Goal: Task Accomplishment & Management: Manage account settings

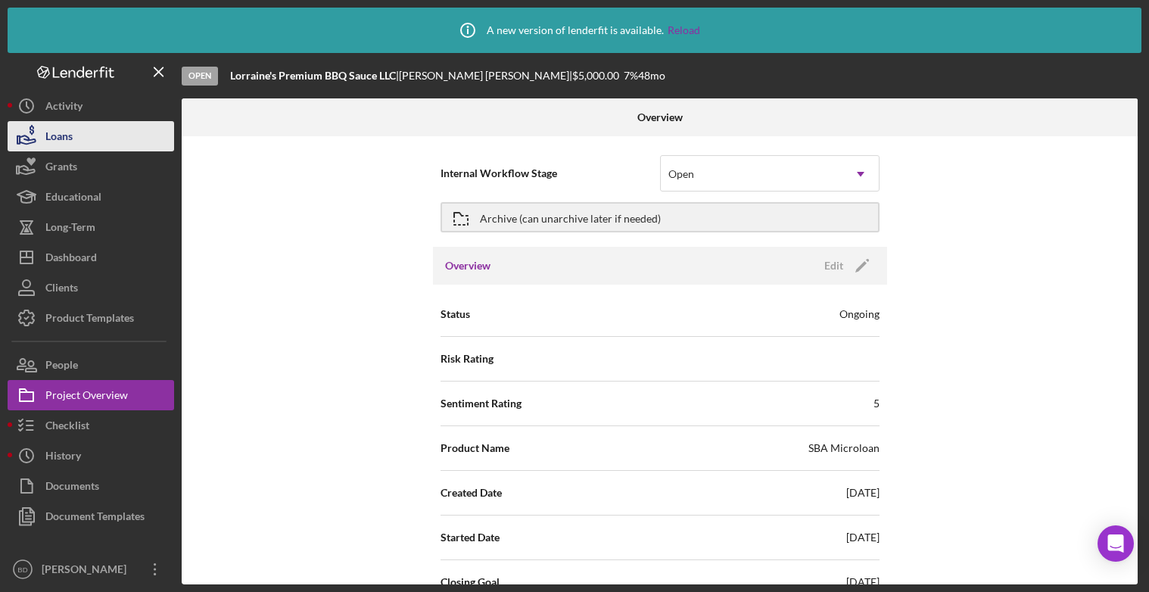
scroll to position [1823, 0]
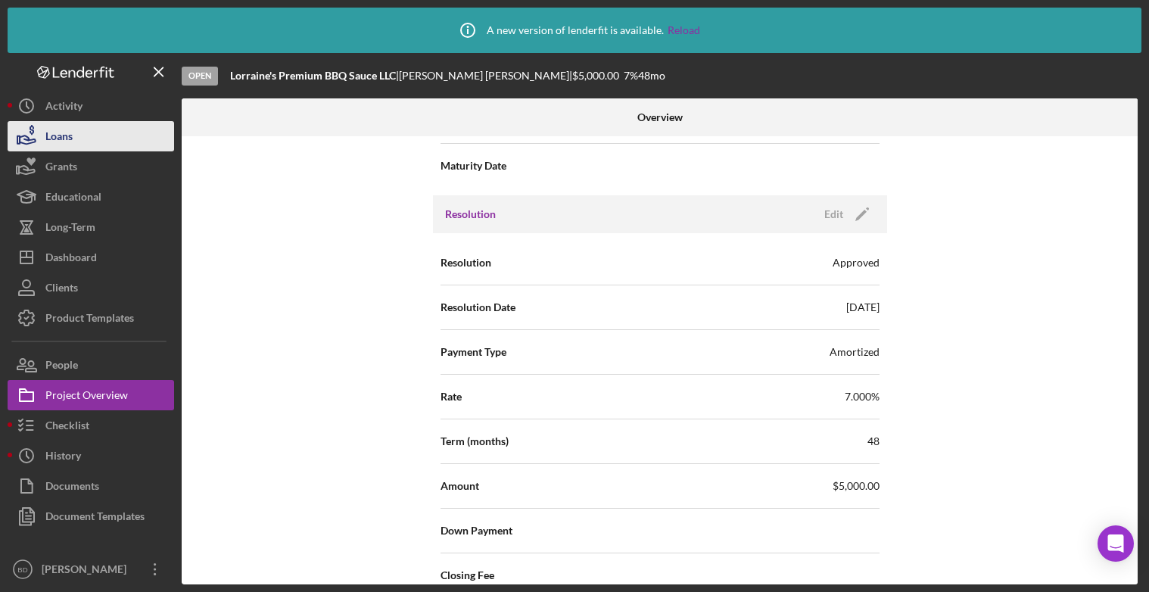
click at [94, 139] on button "Loans" at bounding box center [91, 136] width 167 height 30
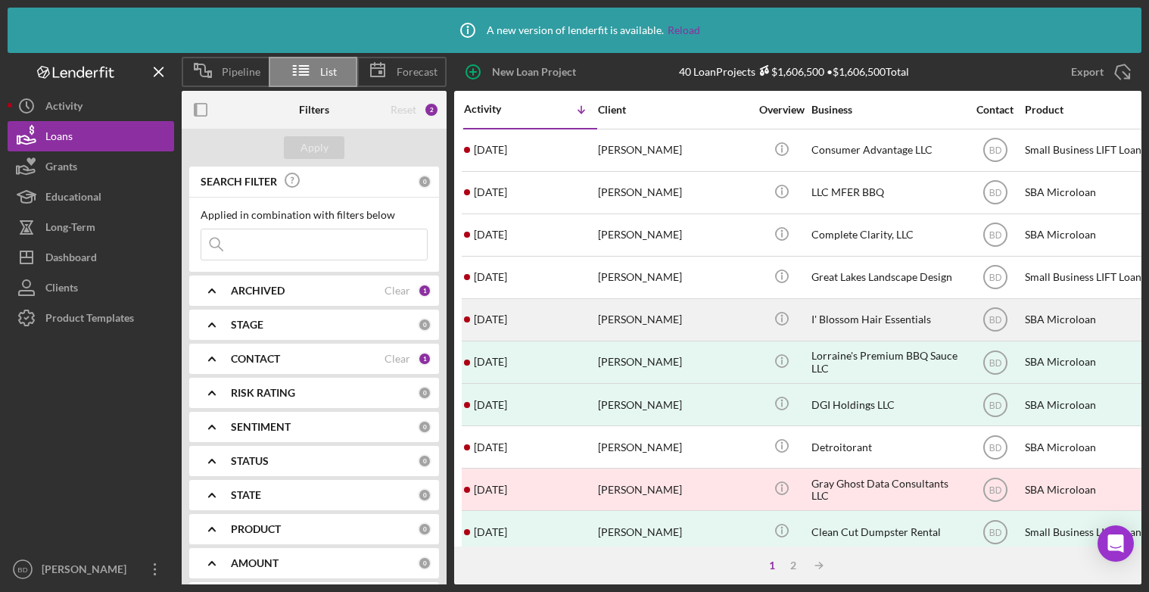
click at [8, 121] on button "Loans" at bounding box center [91, 136] width 167 height 30
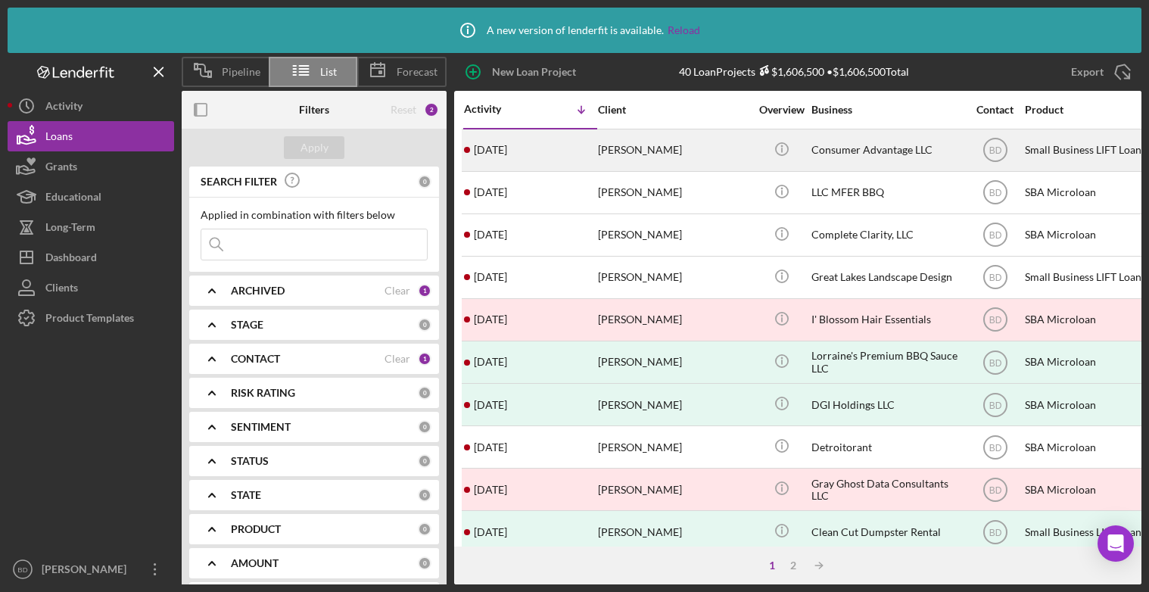
click at [642, 145] on div "[PERSON_NAME]" at bounding box center [673, 150] width 151 height 40
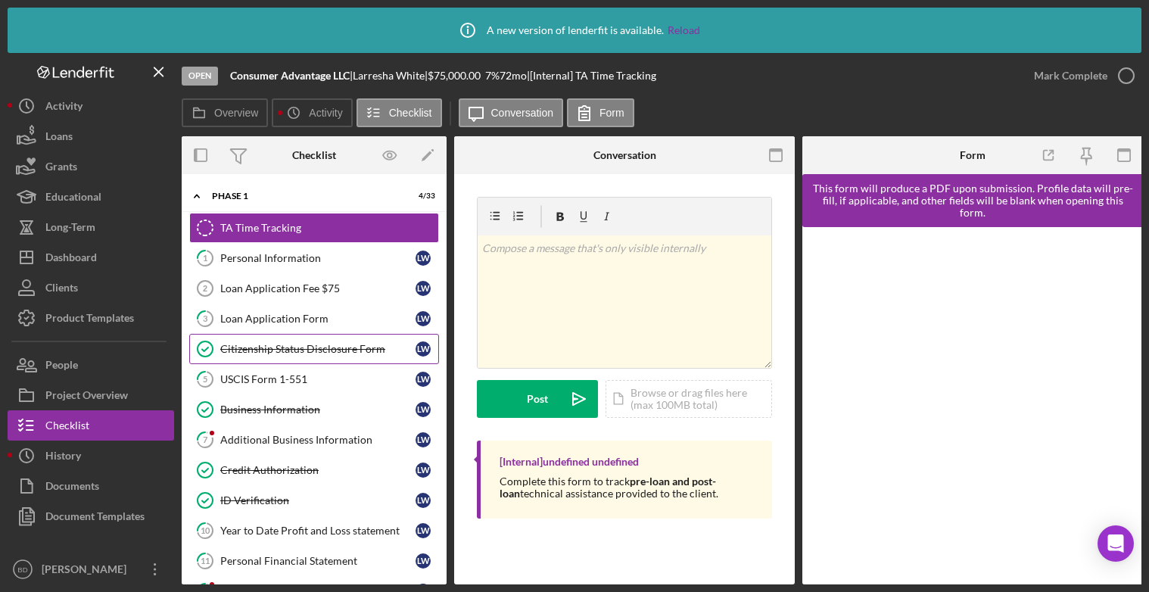
click at [364, 347] on div "Citizenship Status Disclosure Form" at bounding box center [317, 349] width 195 height 12
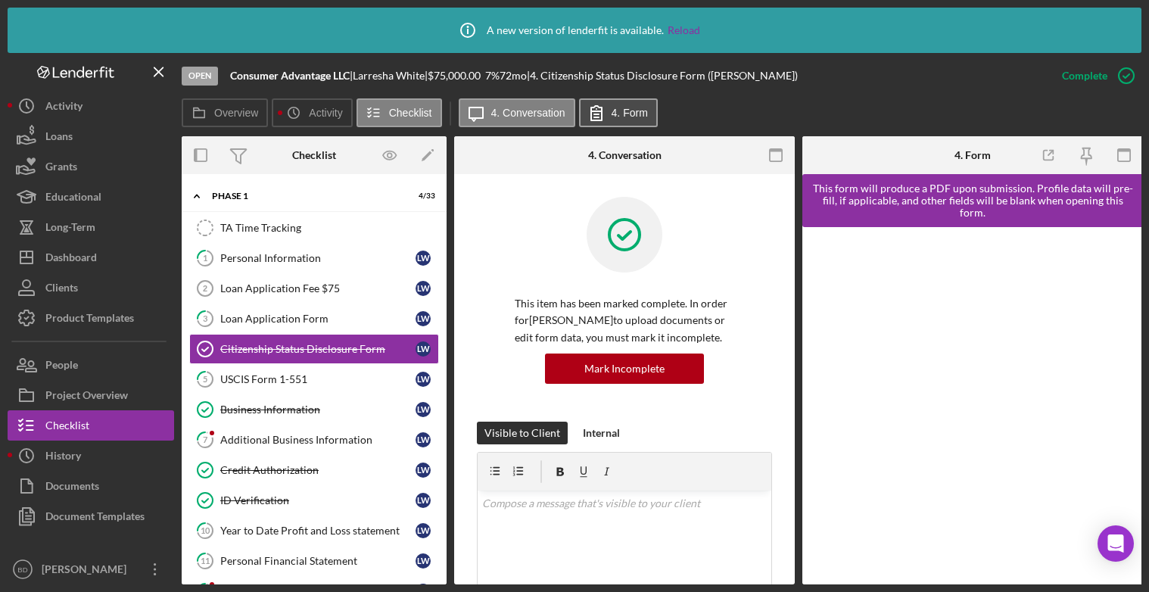
click at [643, 120] on button "4. Form" at bounding box center [618, 112] width 79 height 29
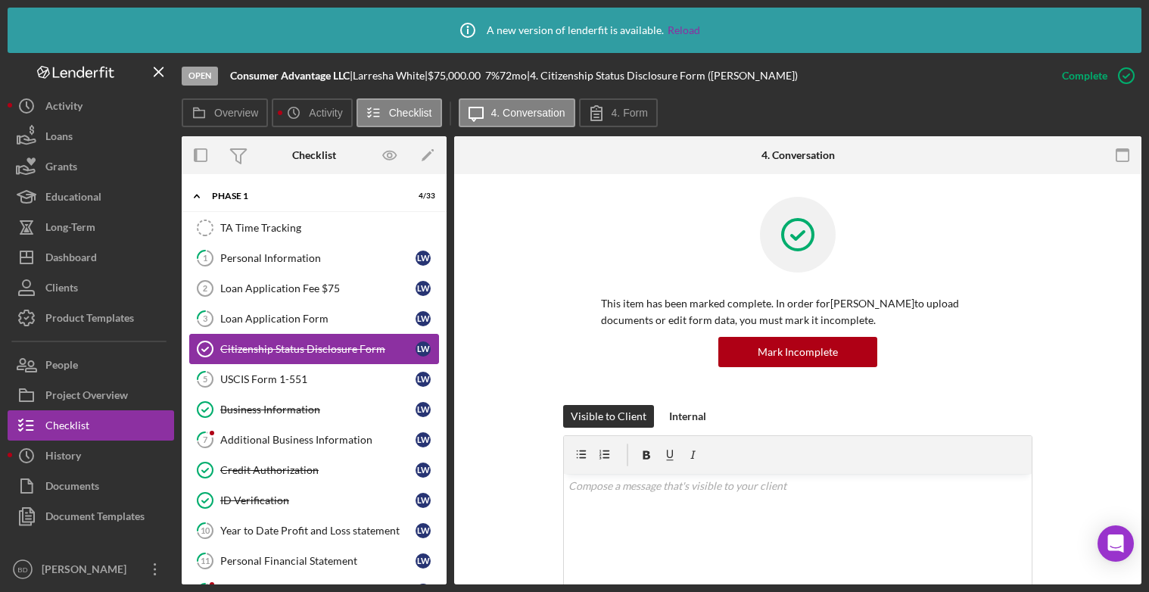
click at [344, 349] on div "Citizenship Status Disclosure Form" at bounding box center [317, 349] width 195 height 12
click at [307, 381] on div "USCIS Form 1-551" at bounding box center [317, 379] width 195 height 12
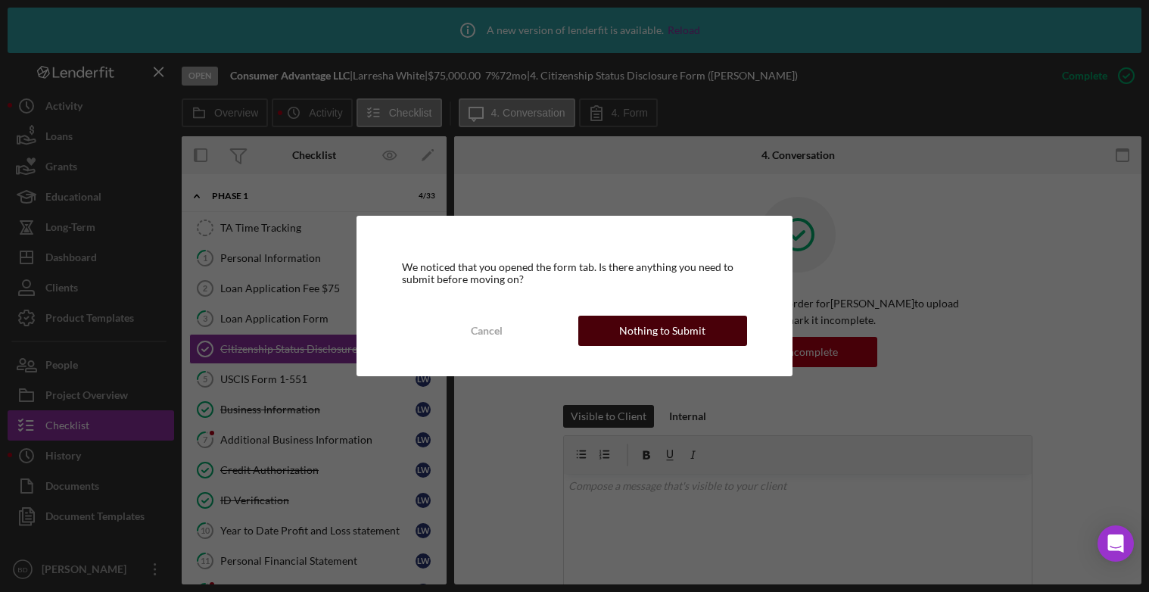
click at [641, 340] on div "Nothing to Submit" at bounding box center [662, 331] width 86 height 30
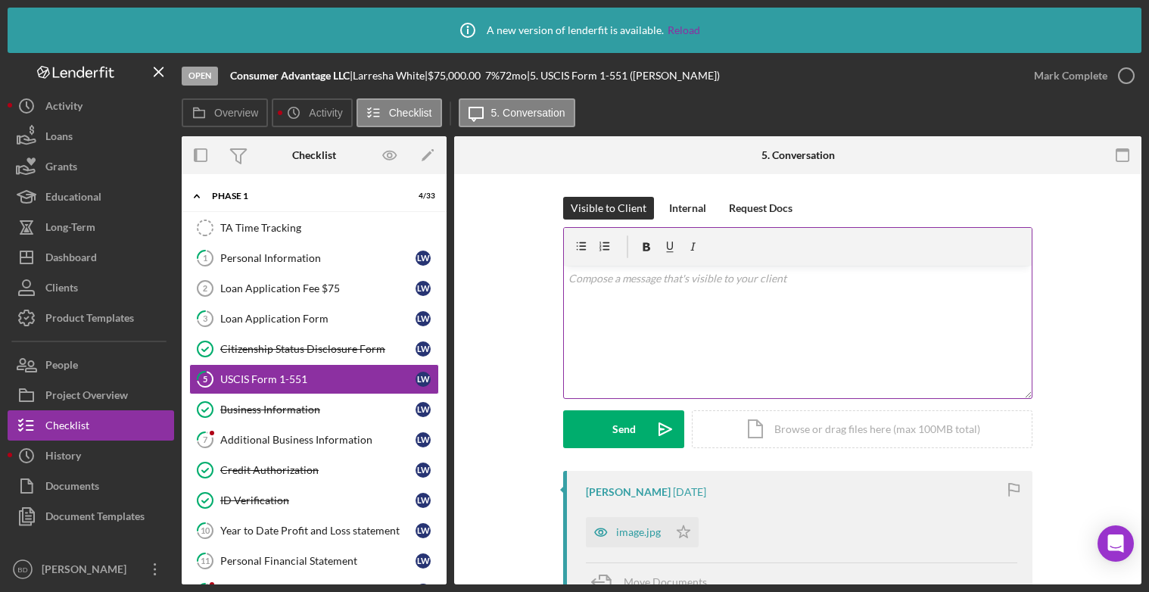
scroll to position [193, 0]
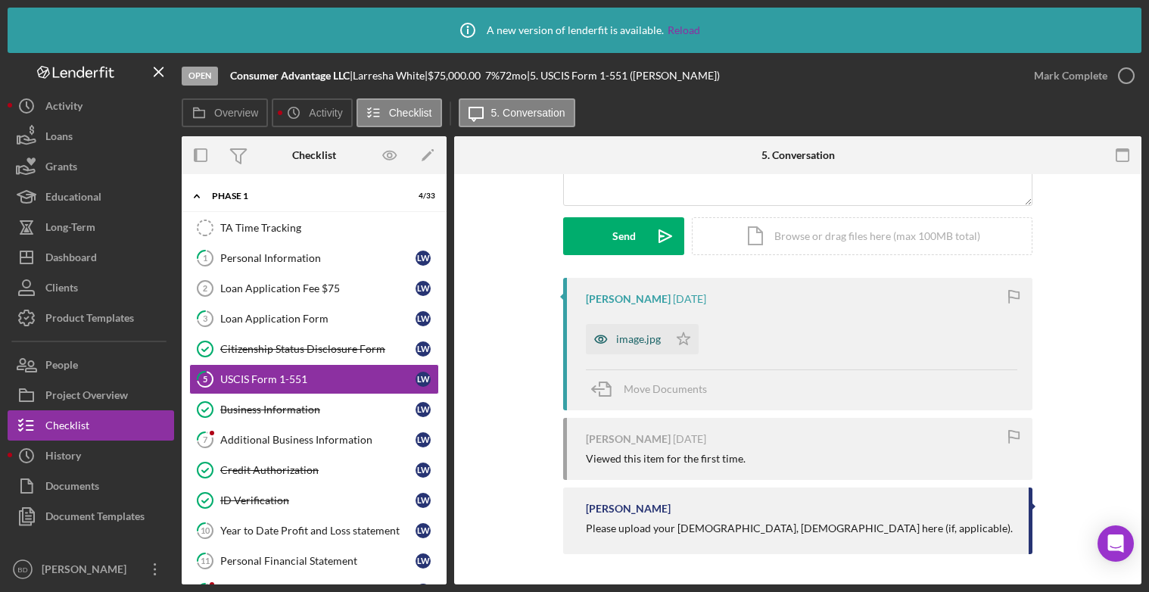
click at [621, 340] on div "image.jpg" at bounding box center [638, 339] width 45 height 12
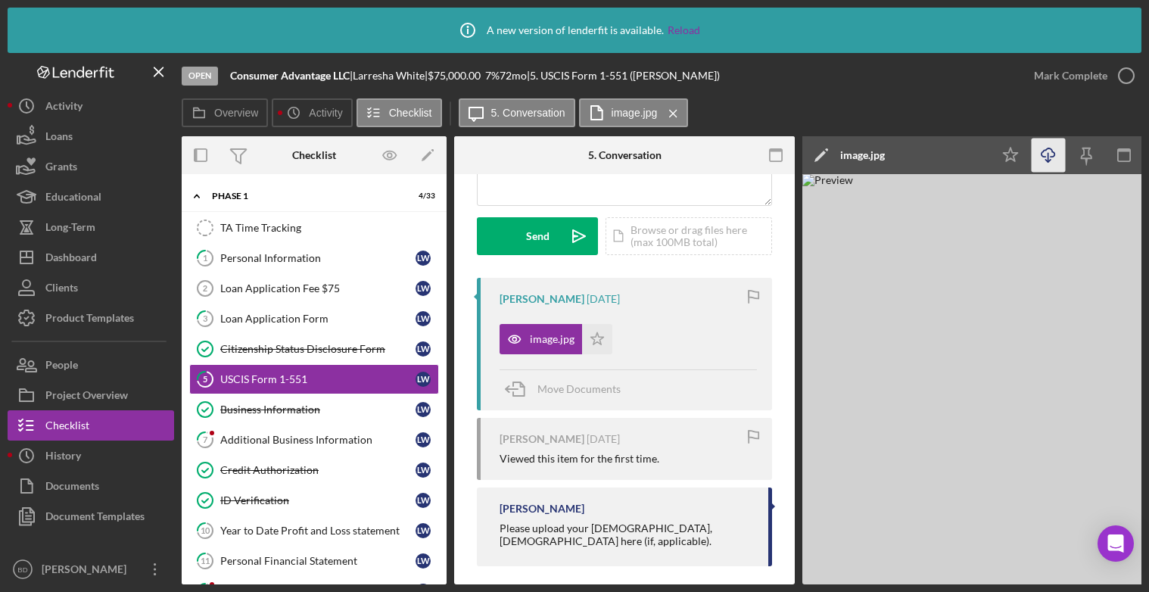
click at [1034, 157] on icon "Icon/Download" at bounding box center [1049, 156] width 34 height 34
click at [321, 413] on div "Business Information" at bounding box center [317, 409] width 195 height 12
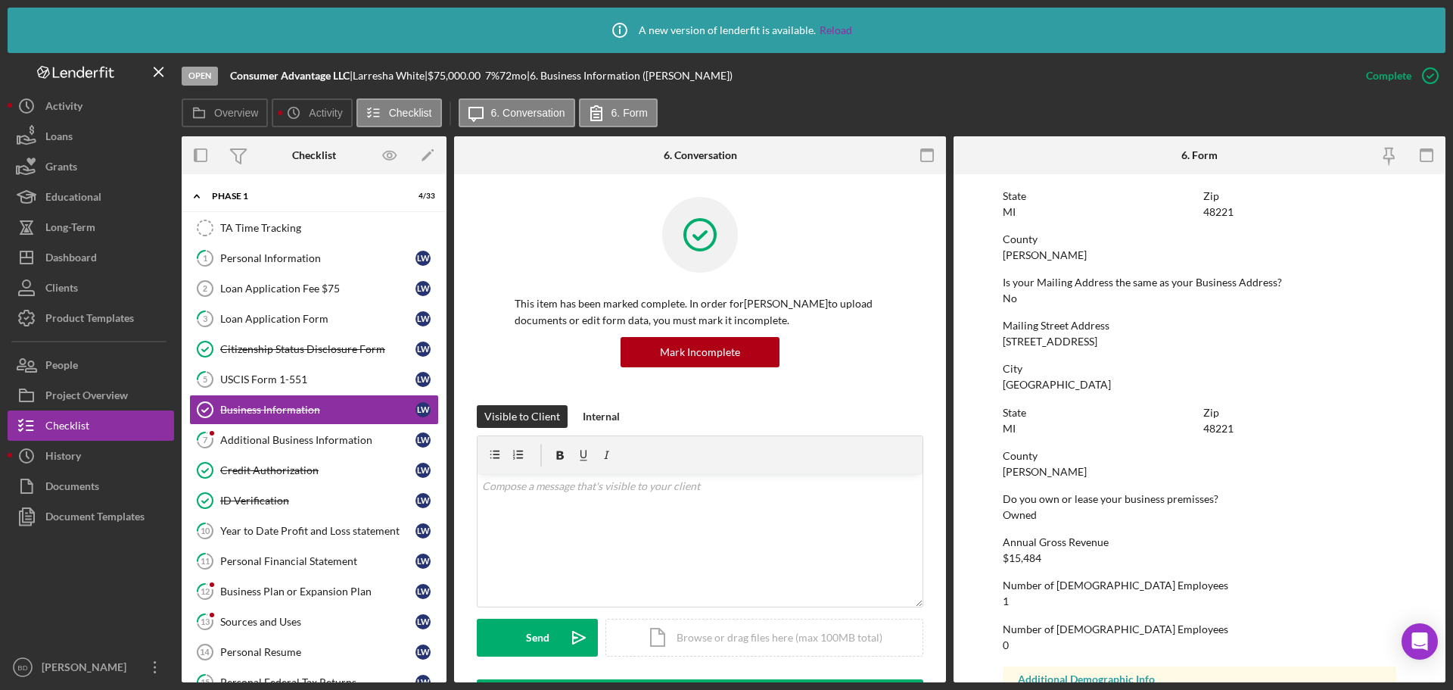
scroll to position [807, 0]
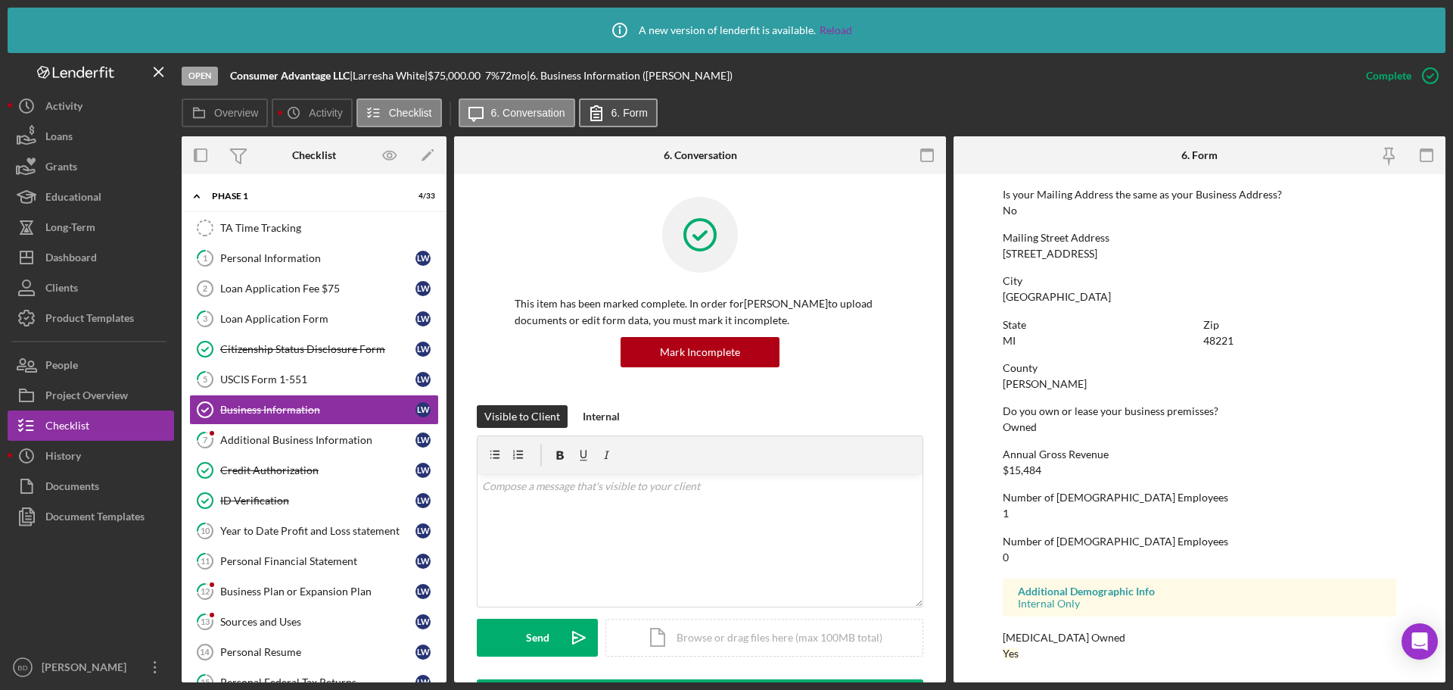
click at [616, 114] on label "6. Form" at bounding box center [630, 113] width 36 height 12
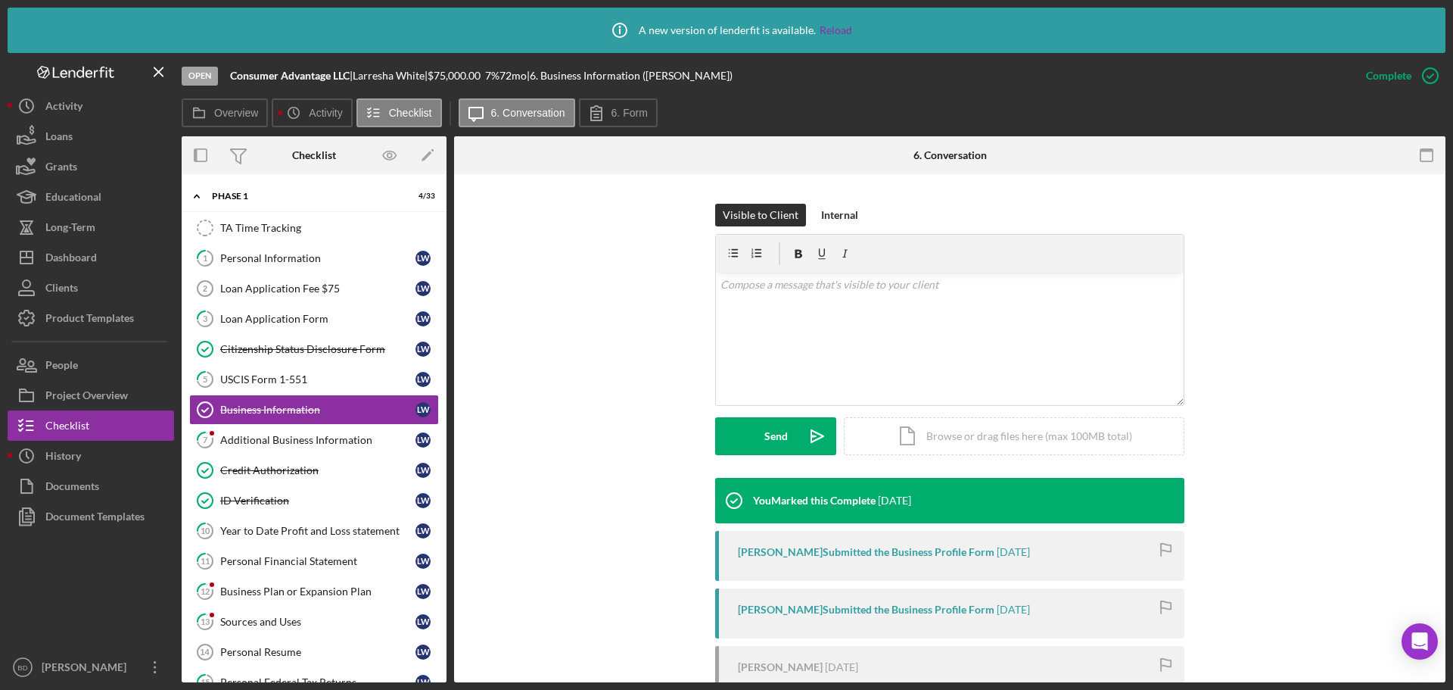
scroll to position [163, 0]
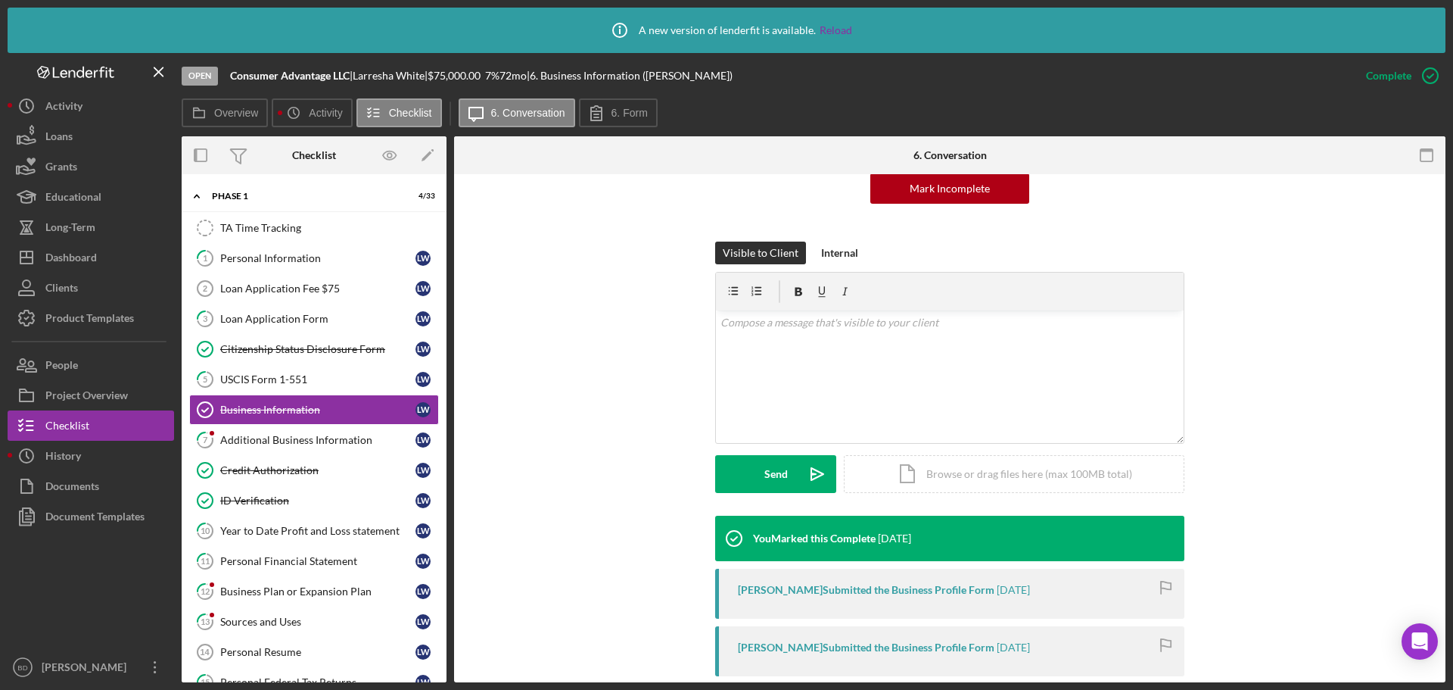
click at [1148, 586] on icon "button" at bounding box center [1166, 585] width 10 height 8
click at [1148, 586] on icon "button" at bounding box center [1166, 587] width 34 height 34
click at [832, 587] on div "Larresha White Submitted the Business Profile Form" at bounding box center [866, 590] width 257 height 12
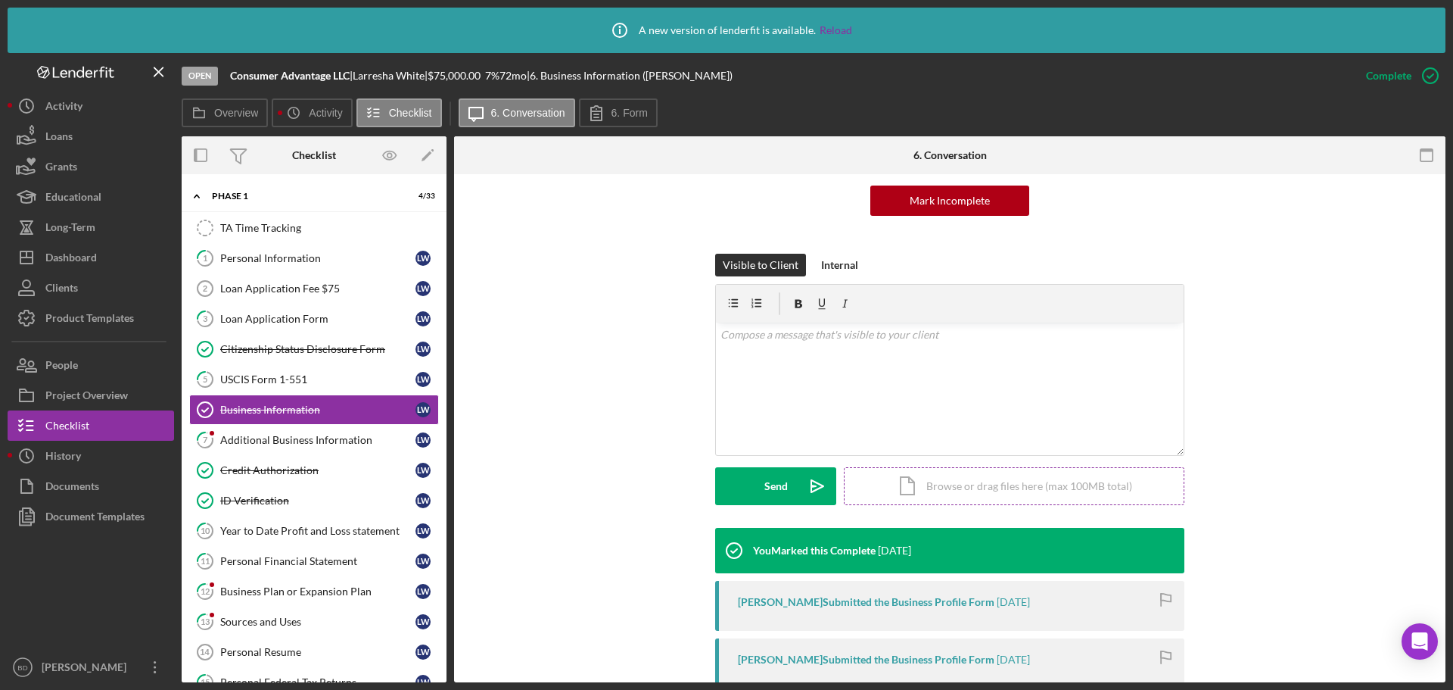
scroll to position [341, 0]
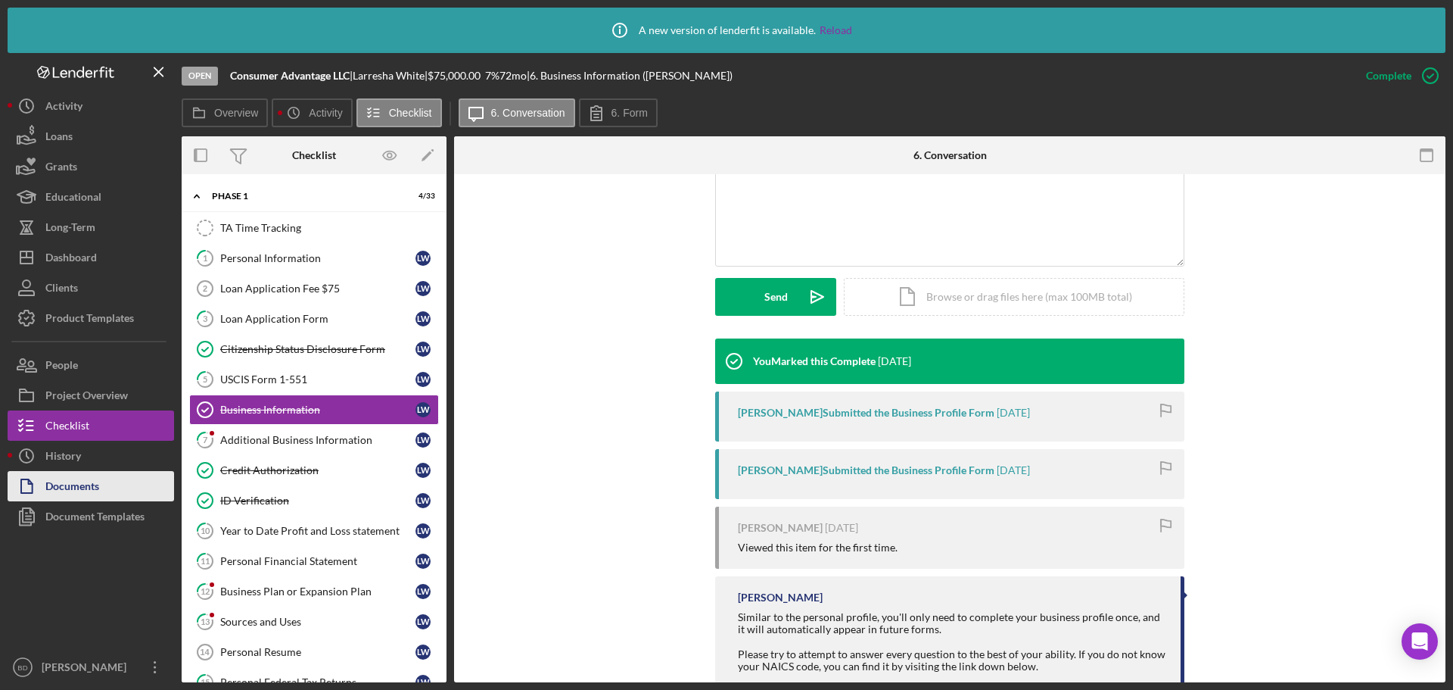
click at [61, 486] on div "Documents" at bounding box center [72, 488] width 54 height 34
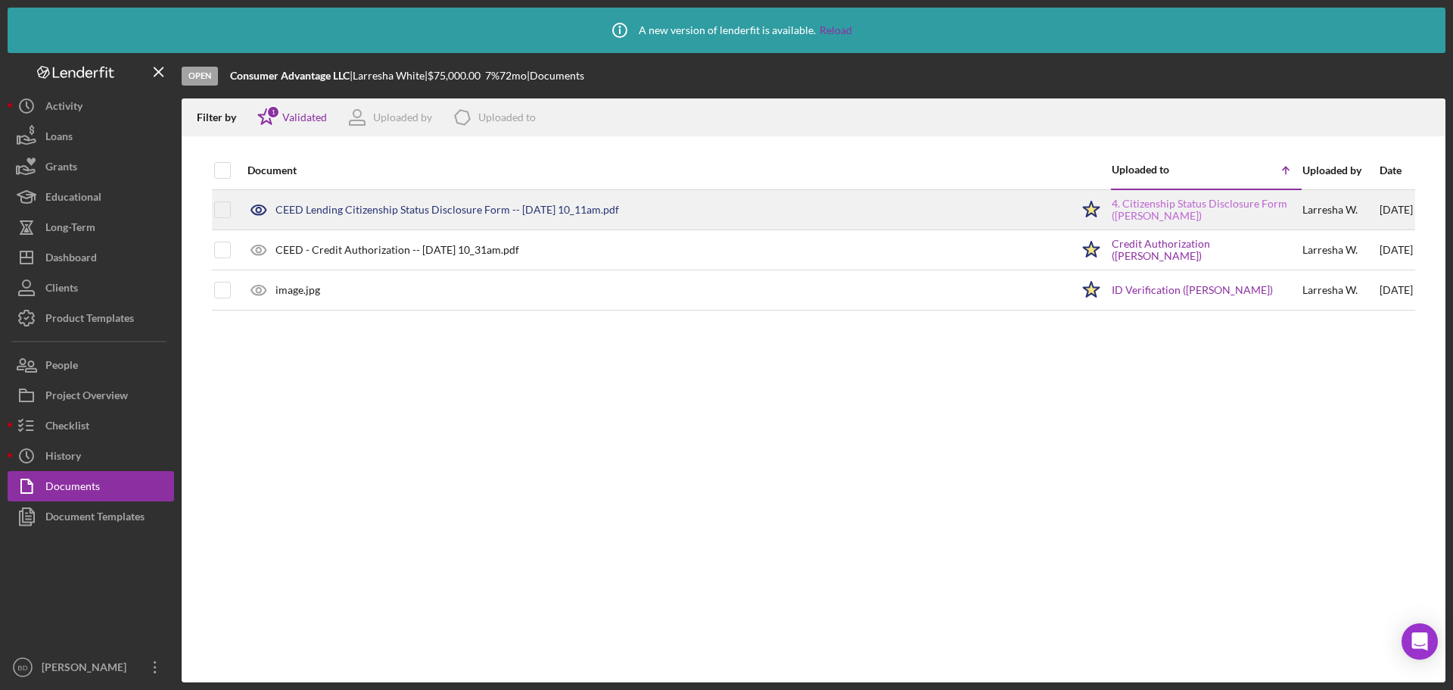
click at [1138, 207] on link "4. Citizenship Status Disclosure Form (Larresha White)" at bounding box center [1206, 210] width 189 height 24
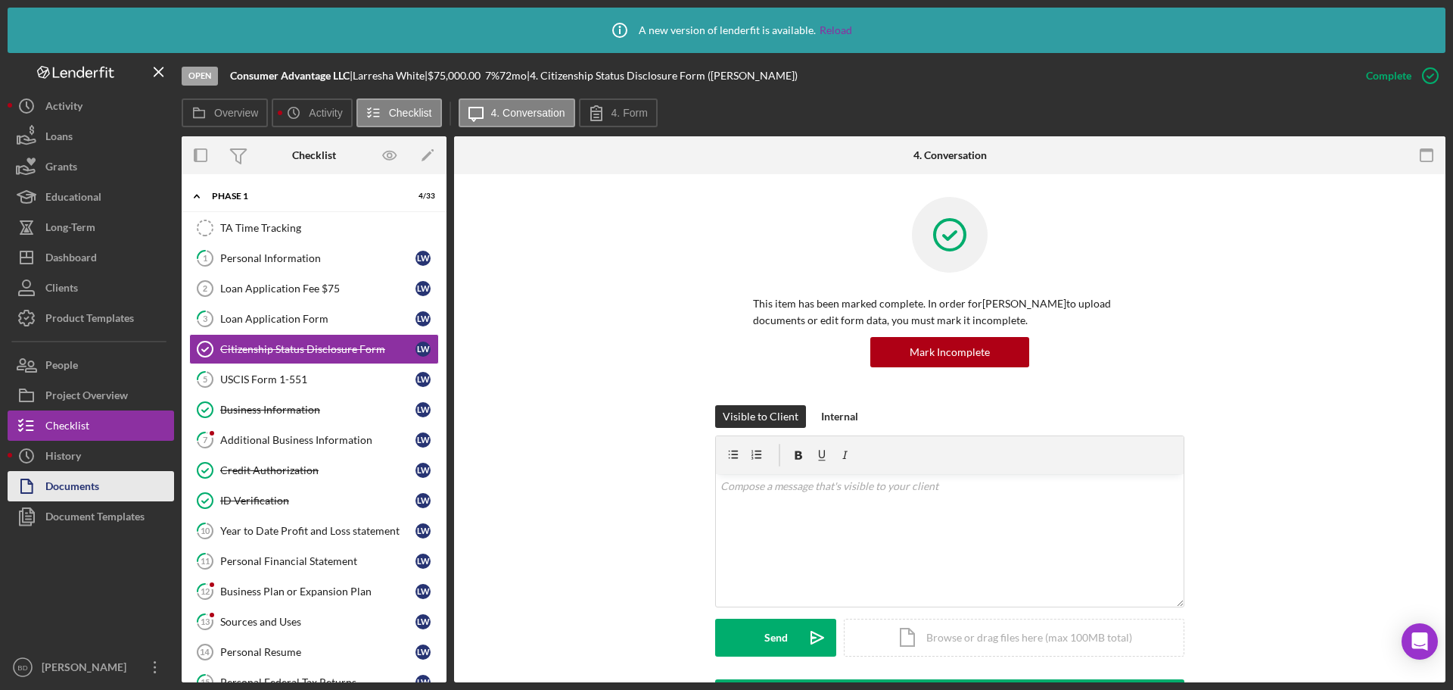
click at [73, 493] on div "Documents" at bounding box center [72, 488] width 54 height 34
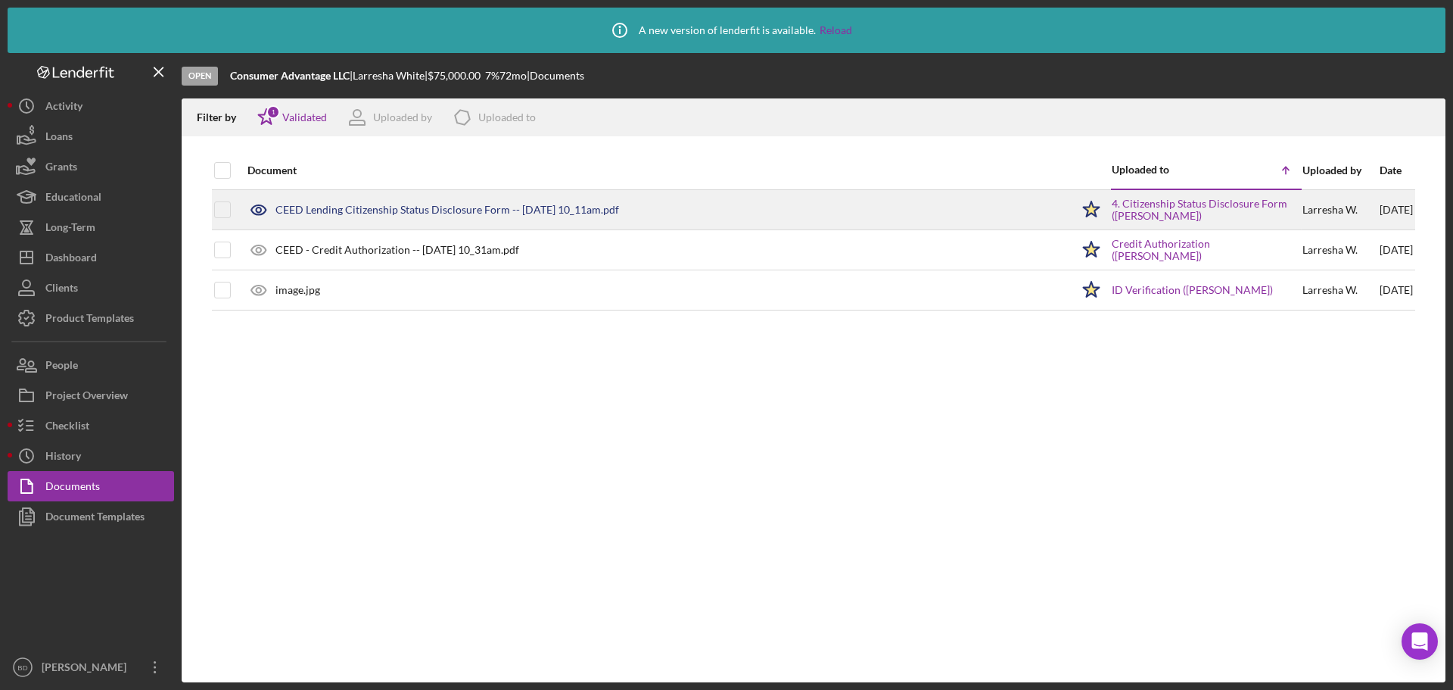
click at [337, 210] on div "CEED Lending Citizenship Status Disclosure Form -- 2025-08-06 10_11am.pdf" at bounding box center [448, 210] width 344 height 12
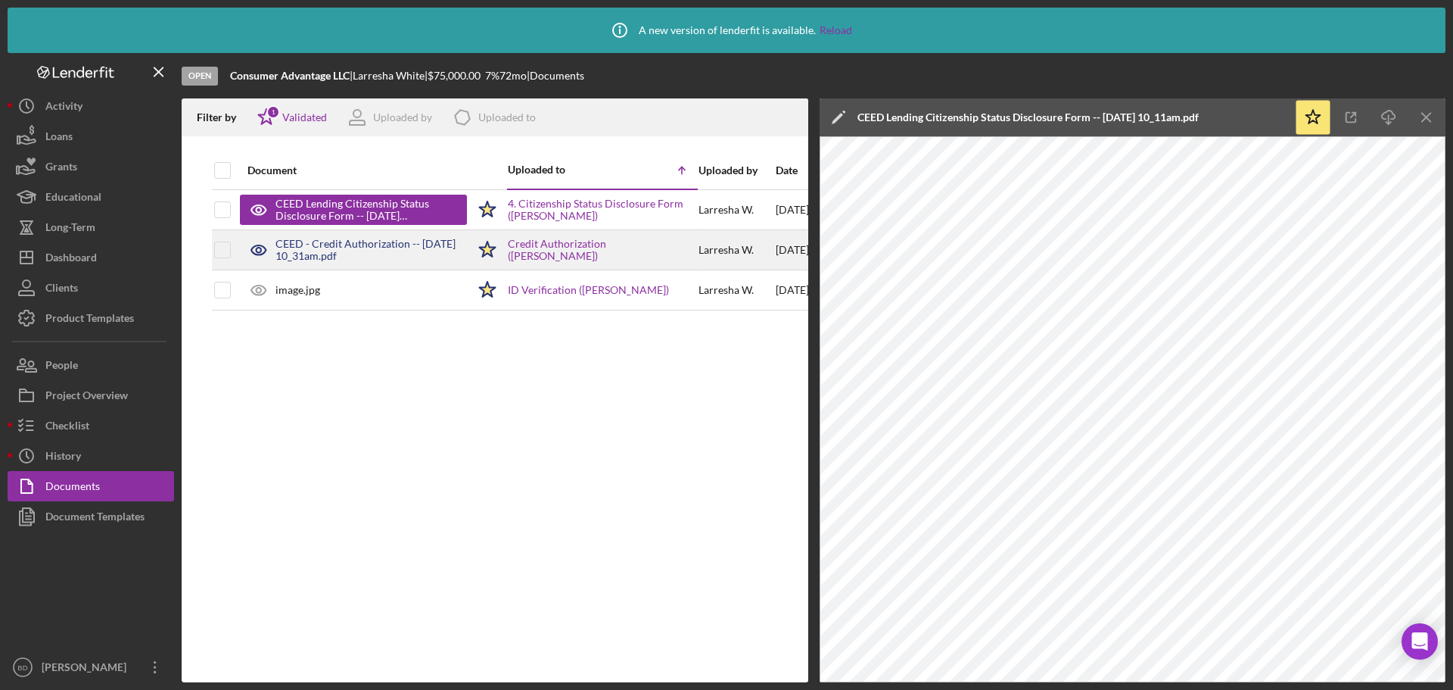
click at [358, 247] on div "CEED - Credit Authorization -- 2025-08-06 10_31am.pdf" at bounding box center [371, 250] width 191 height 24
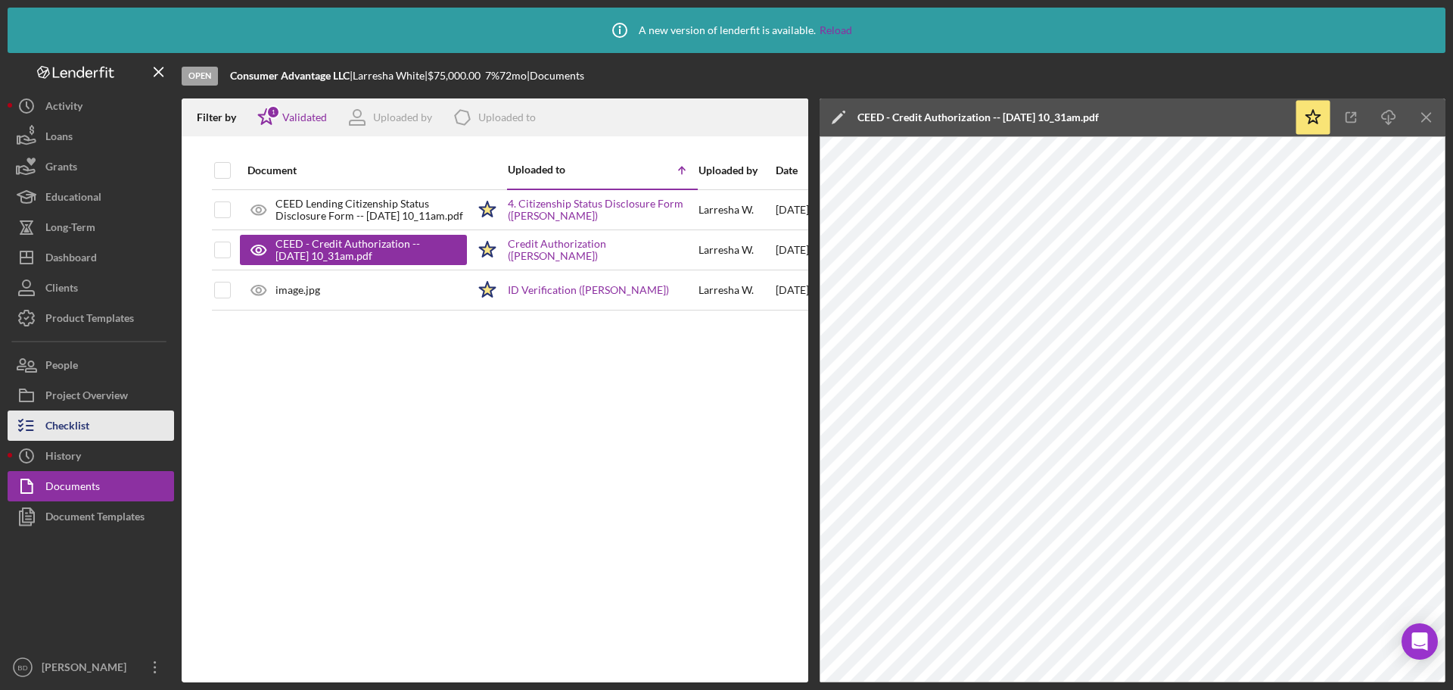
click at [113, 419] on button "Checklist" at bounding box center [91, 425] width 167 height 30
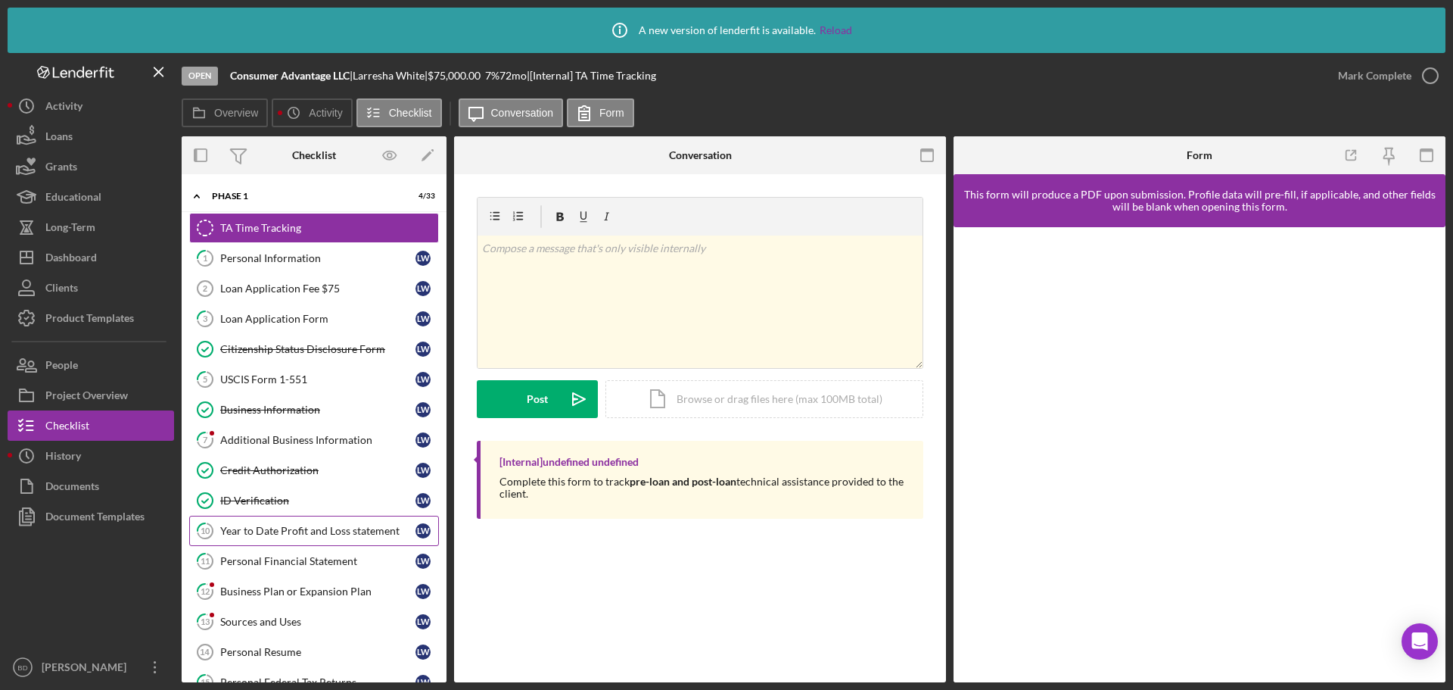
click at [331, 532] on div "Year to Date Profit and Loss statement" at bounding box center [317, 531] width 195 height 12
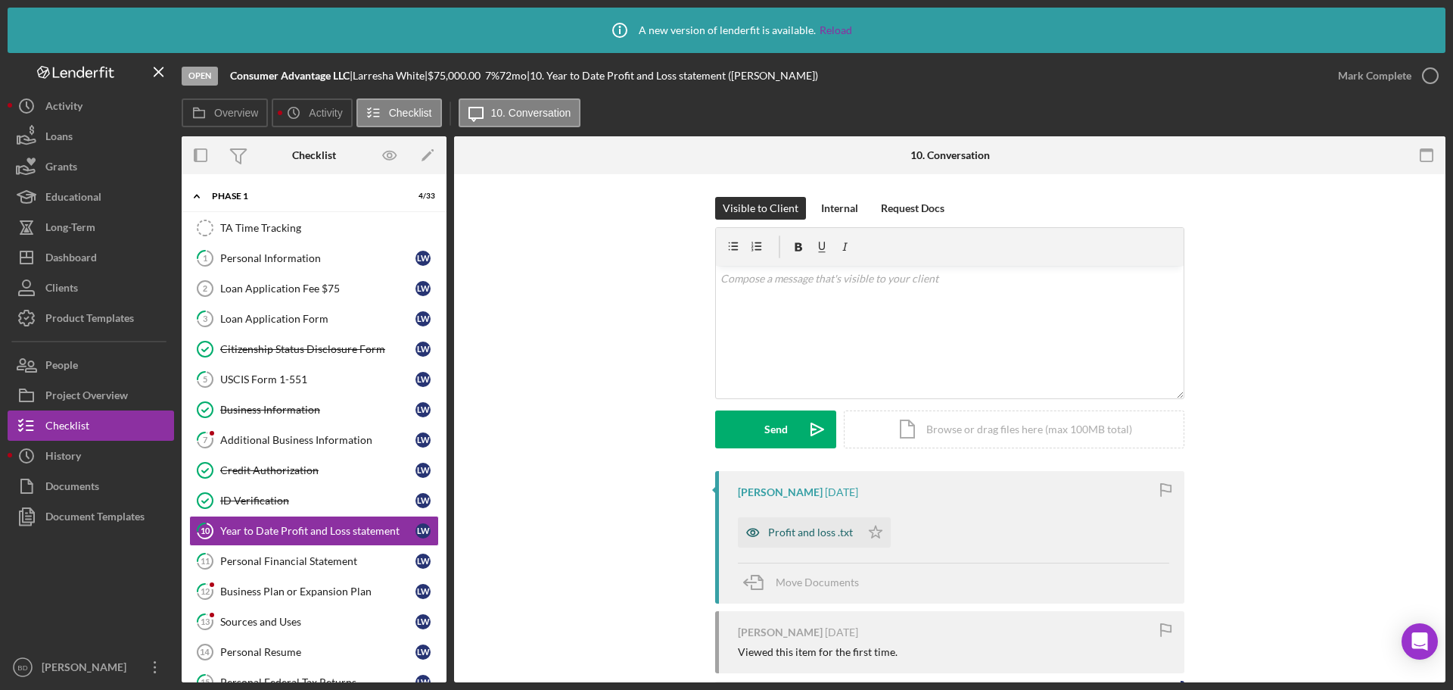
click at [777, 528] on div "Profit and loss .txt" at bounding box center [810, 532] width 85 height 12
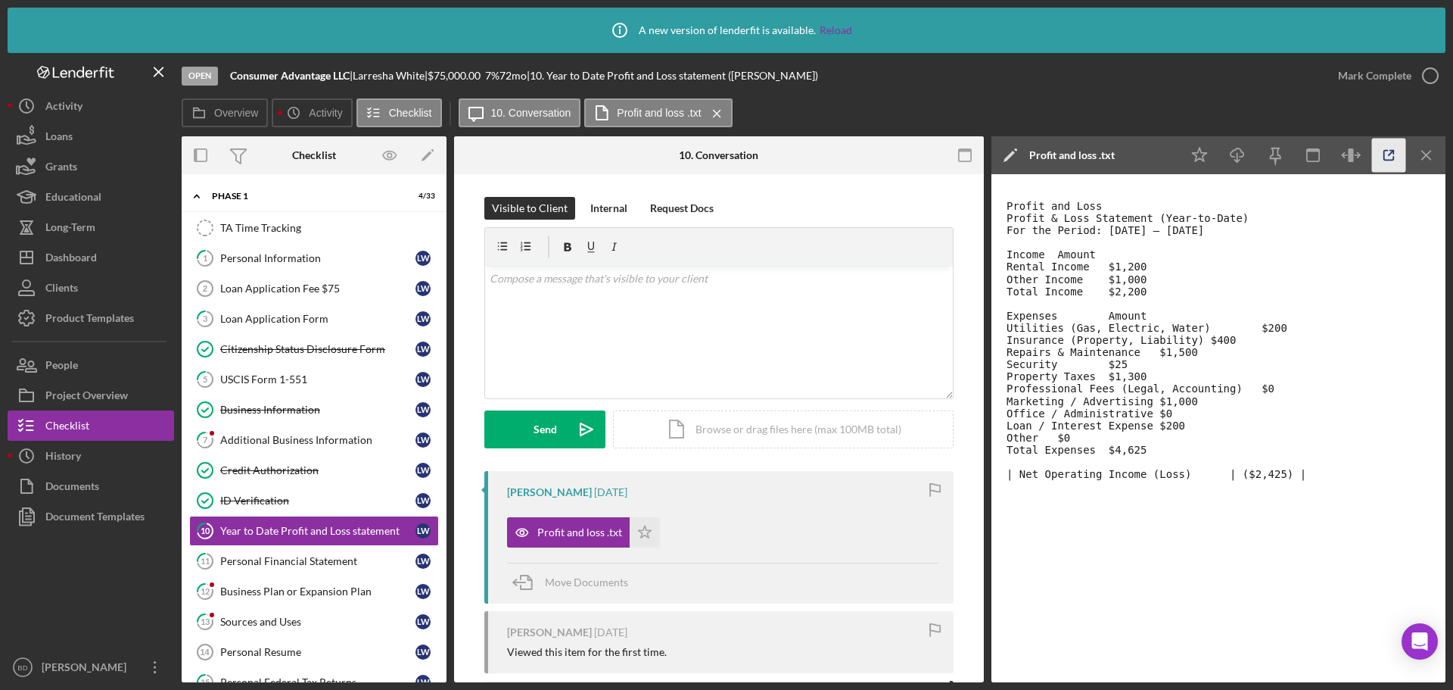
click at [1148, 151] on line "button" at bounding box center [1391, 153] width 5 height 5
click at [1148, 157] on icon "Icon/Download" at bounding box center [1238, 156] width 34 height 34
click at [273, 563] on div "Personal Financial Statement" at bounding box center [317, 561] width 195 height 12
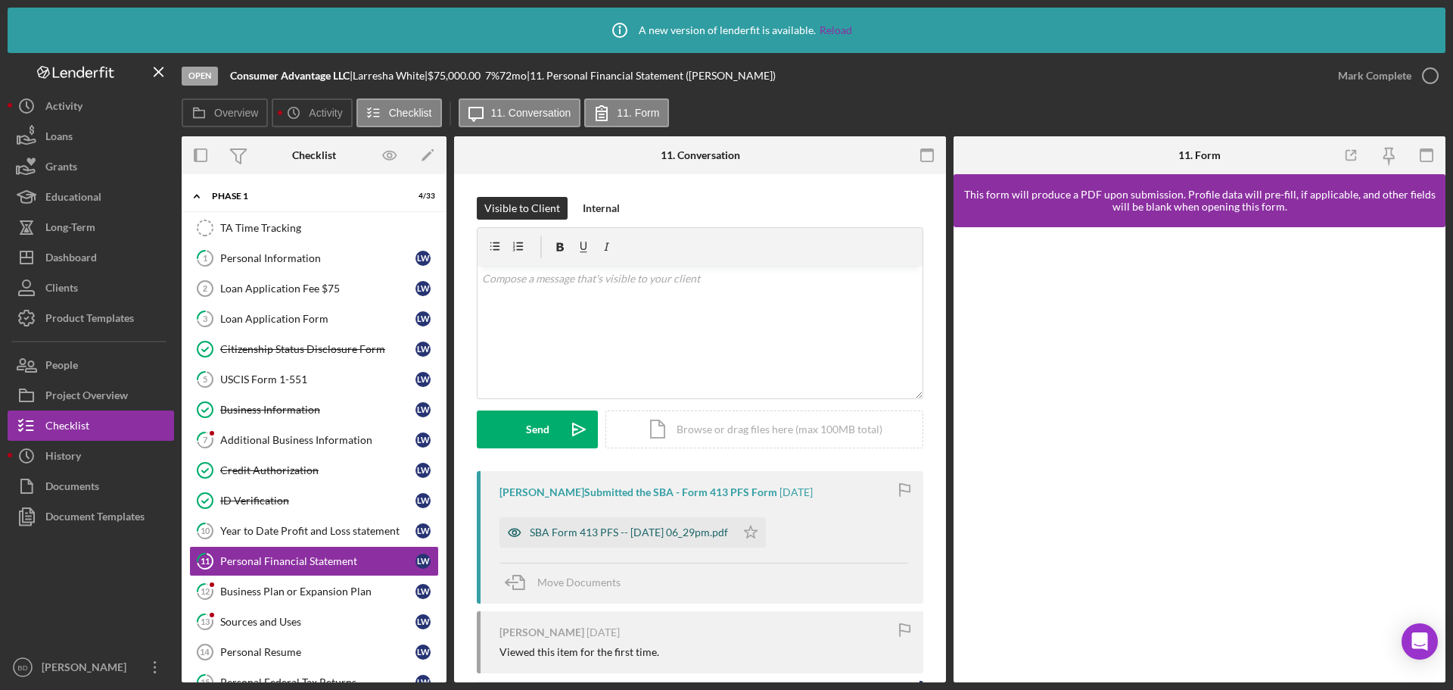
click at [587, 530] on div "SBA Form 413 PFS -- 2025-08-06 06_29pm.pdf" at bounding box center [629, 532] width 198 height 12
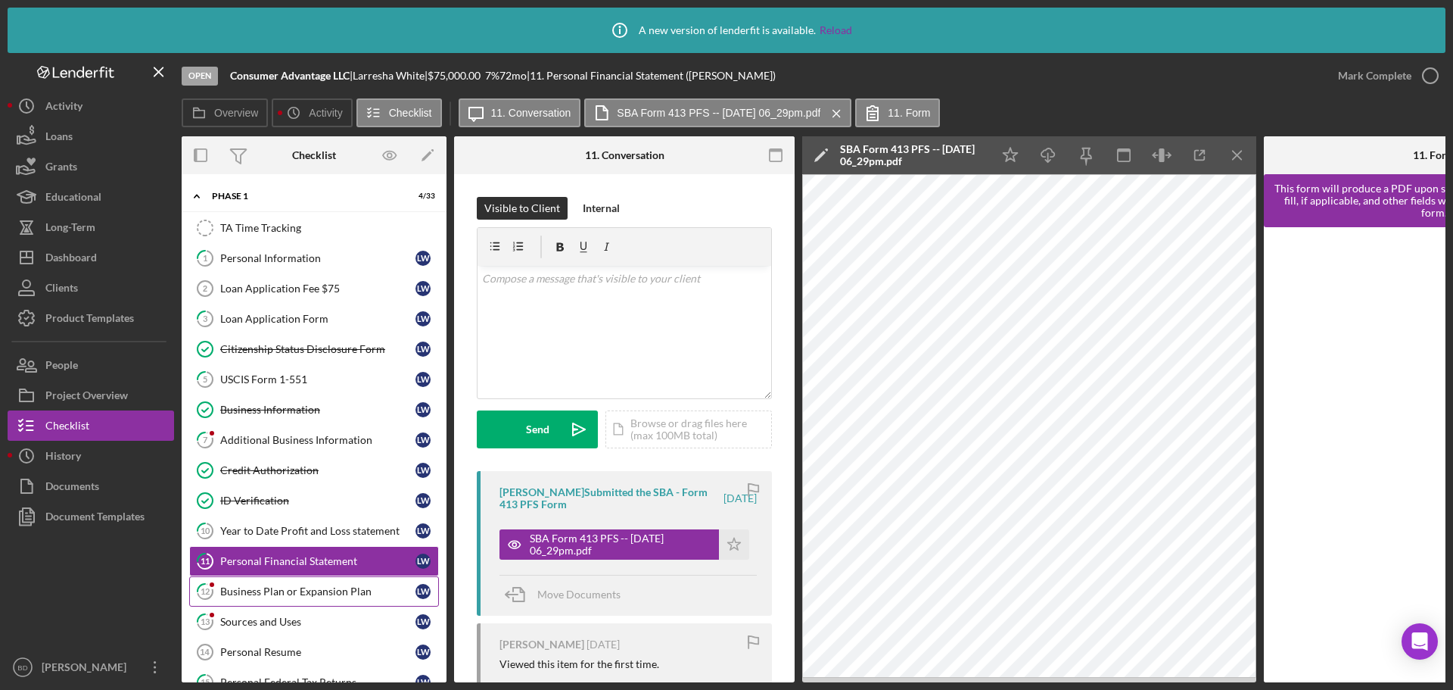
click at [311, 591] on div "Business Plan or Expansion Plan" at bounding box center [317, 591] width 195 height 12
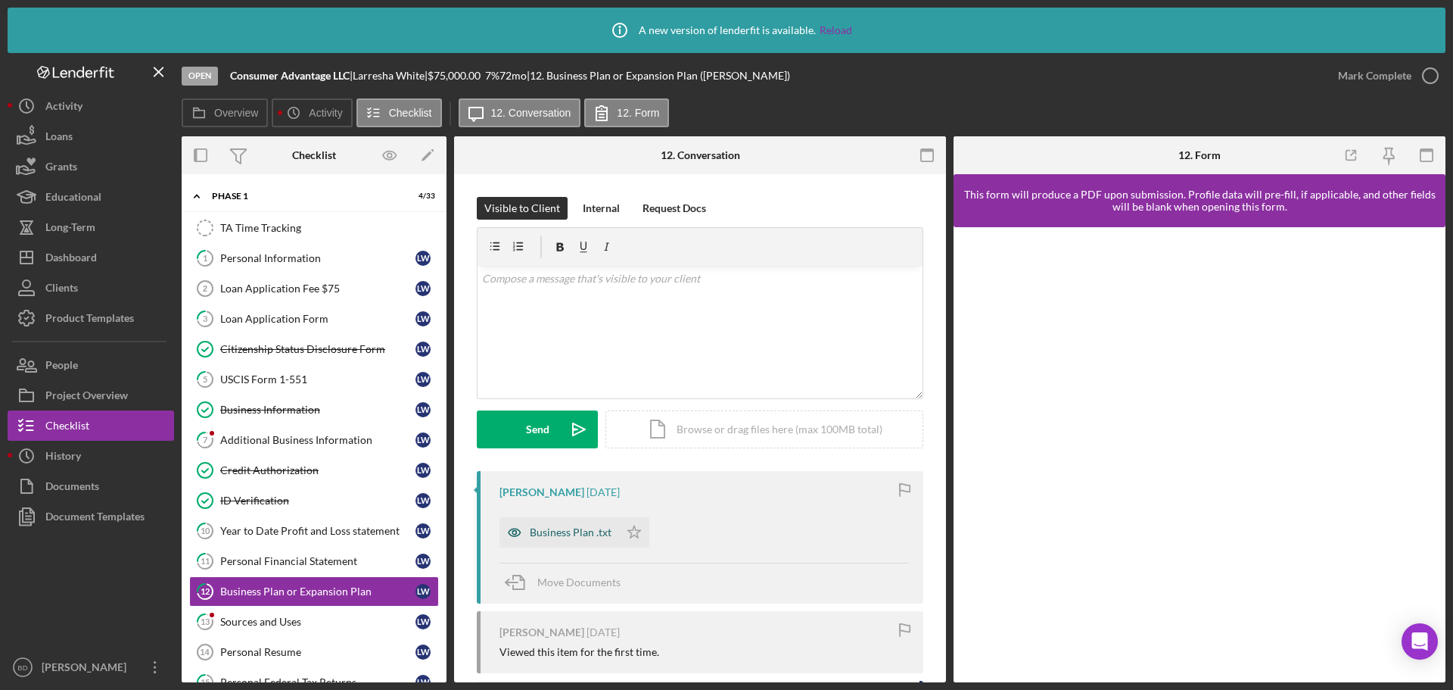
click at [565, 528] on div "Business Plan .txt" at bounding box center [571, 532] width 82 height 12
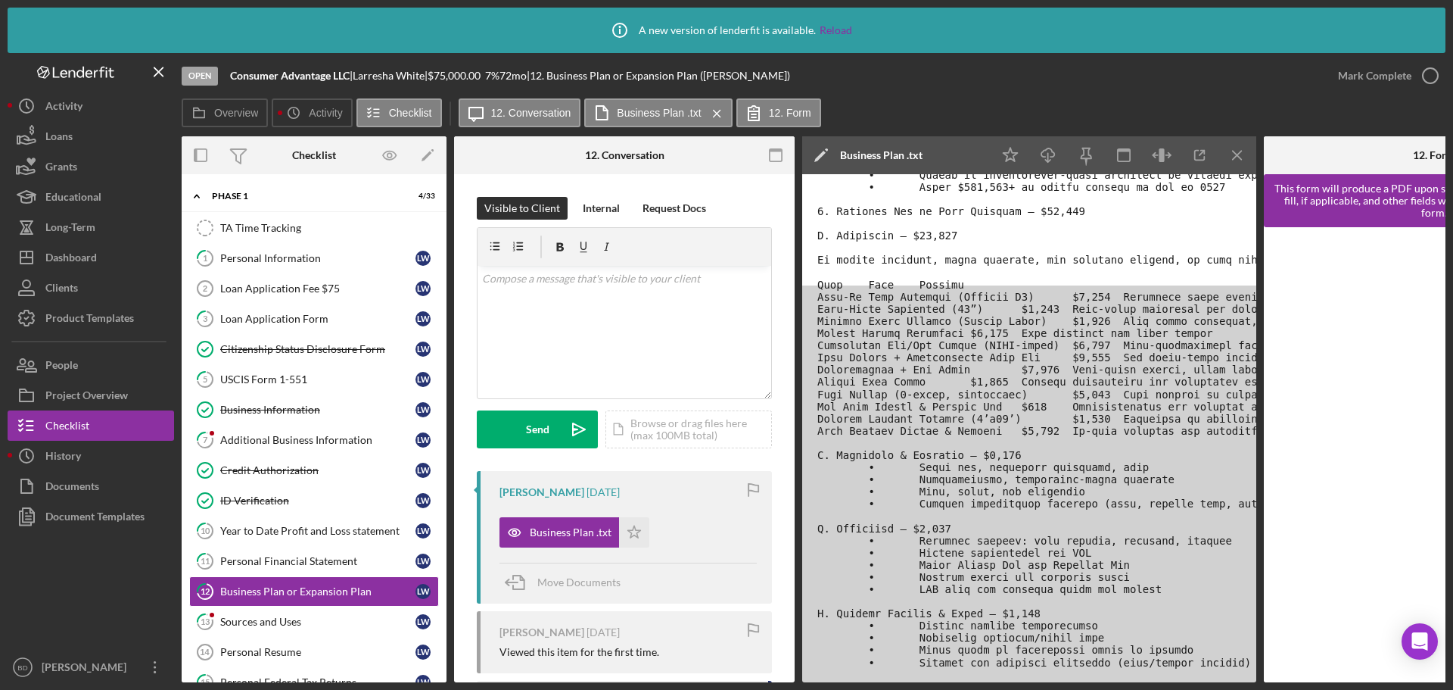
scroll to position [302, 0]
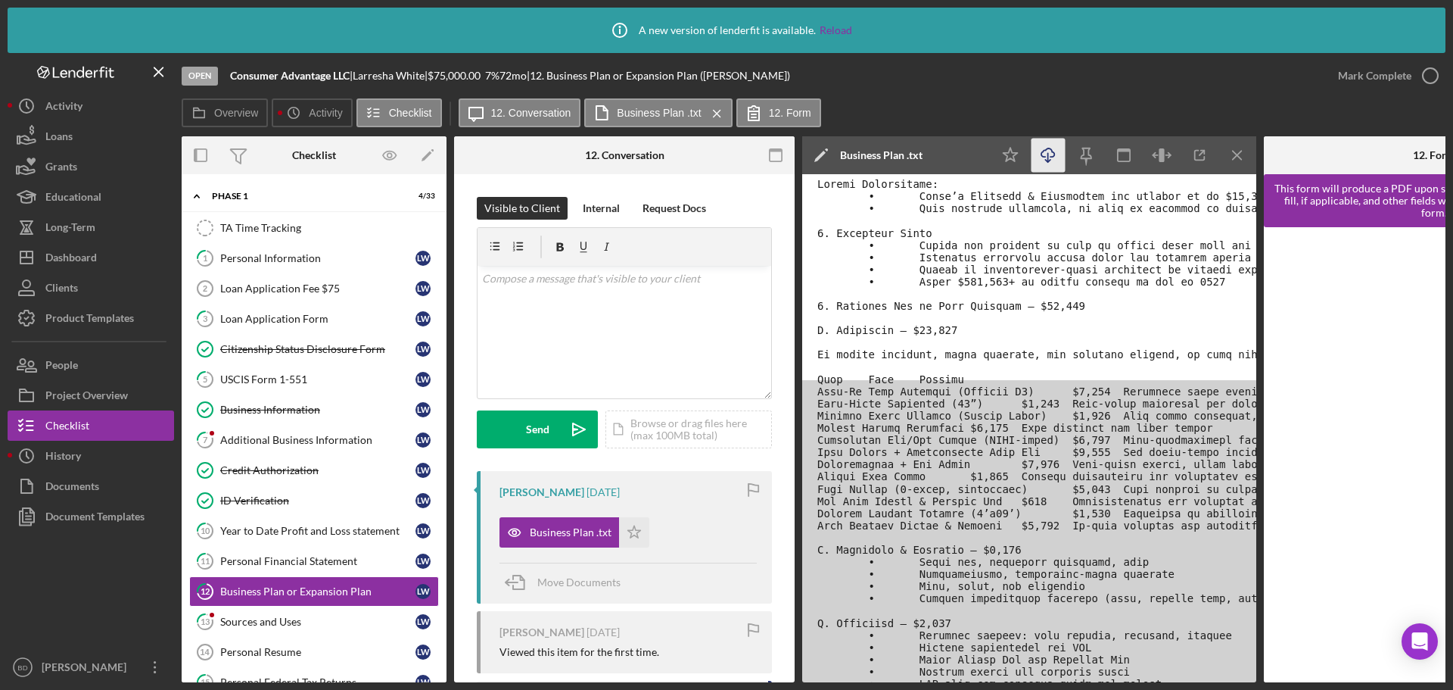
click at [1057, 158] on icon "Icon/Download" at bounding box center [1049, 156] width 34 height 34
click at [263, 591] on div "Sources and Uses" at bounding box center [317, 621] width 195 height 12
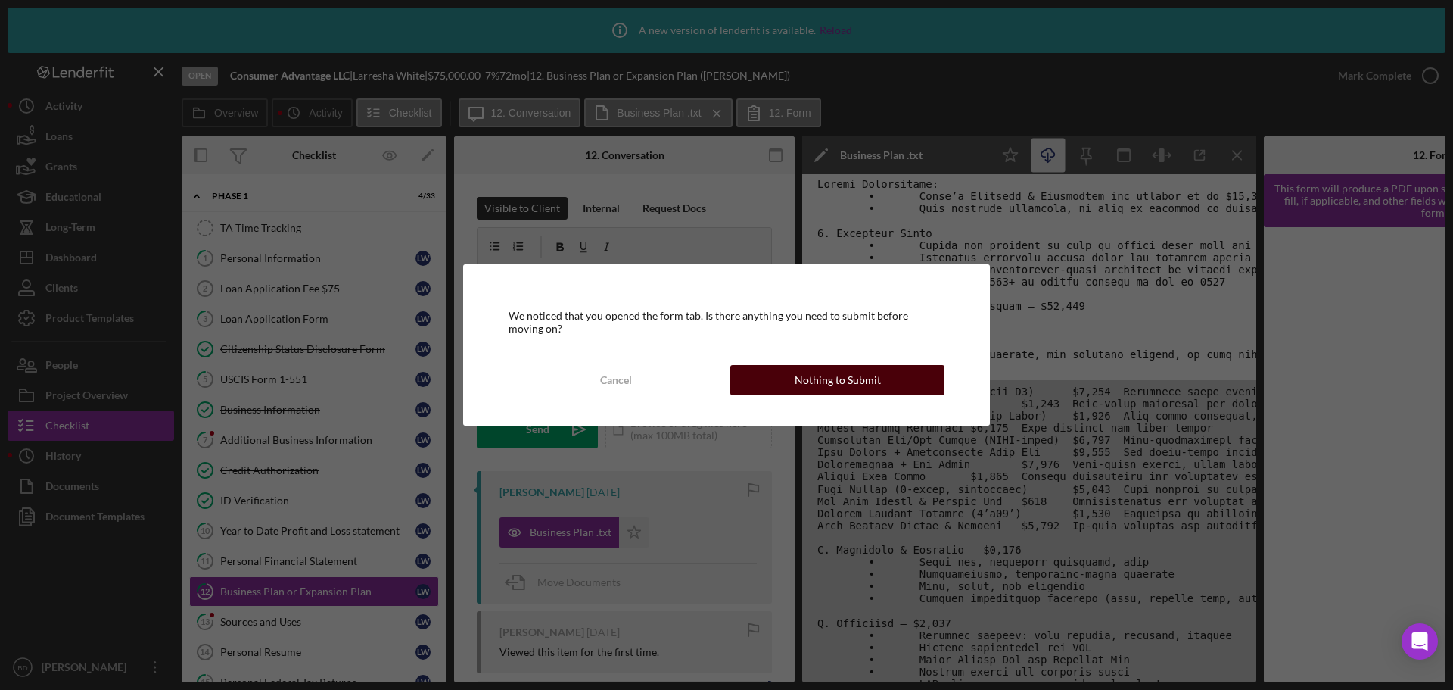
click at [819, 385] on div "Nothing to Submit" at bounding box center [838, 380] width 86 height 30
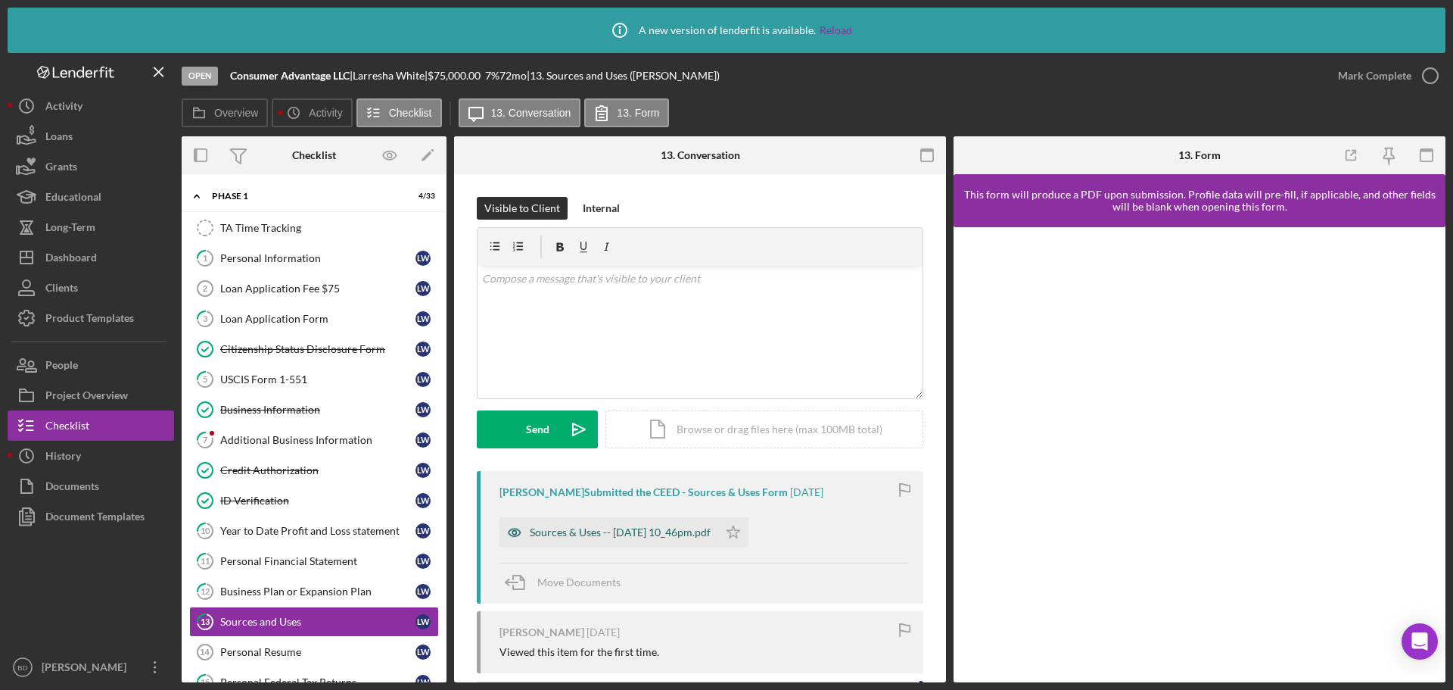
click at [662, 530] on div "Sources & Uses -- 2025-08-06 10_46pm.pdf" at bounding box center [620, 532] width 181 height 12
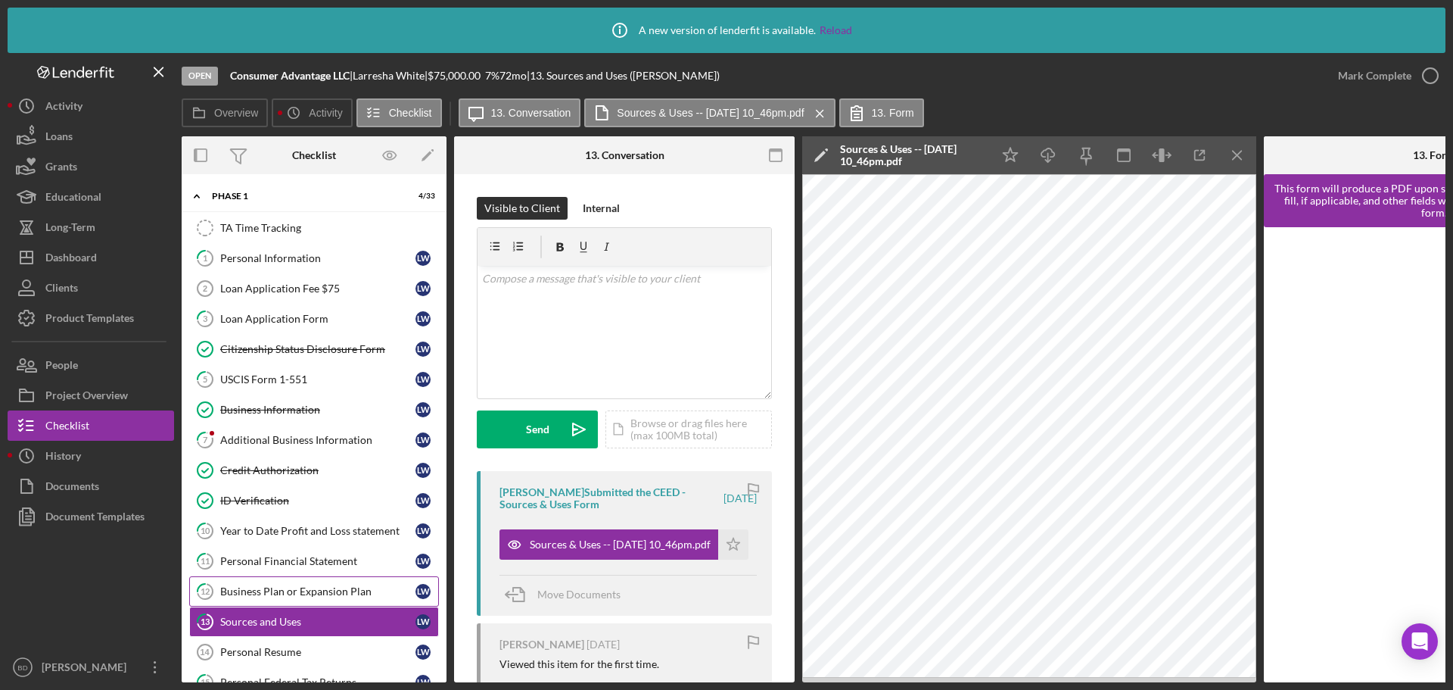
scroll to position [76, 0]
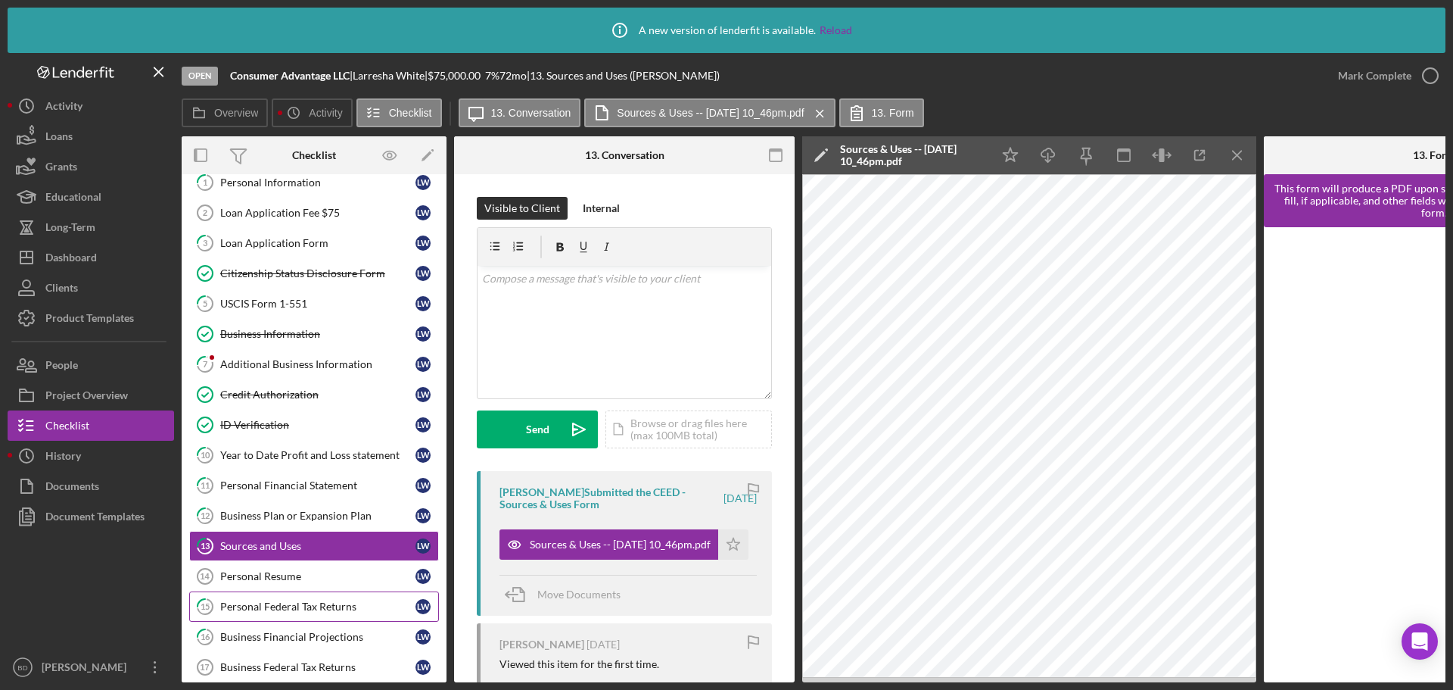
click at [326, 591] on link "15 Personal Federal Tax Returns L W" at bounding box center [314, 606] width 250 height 30
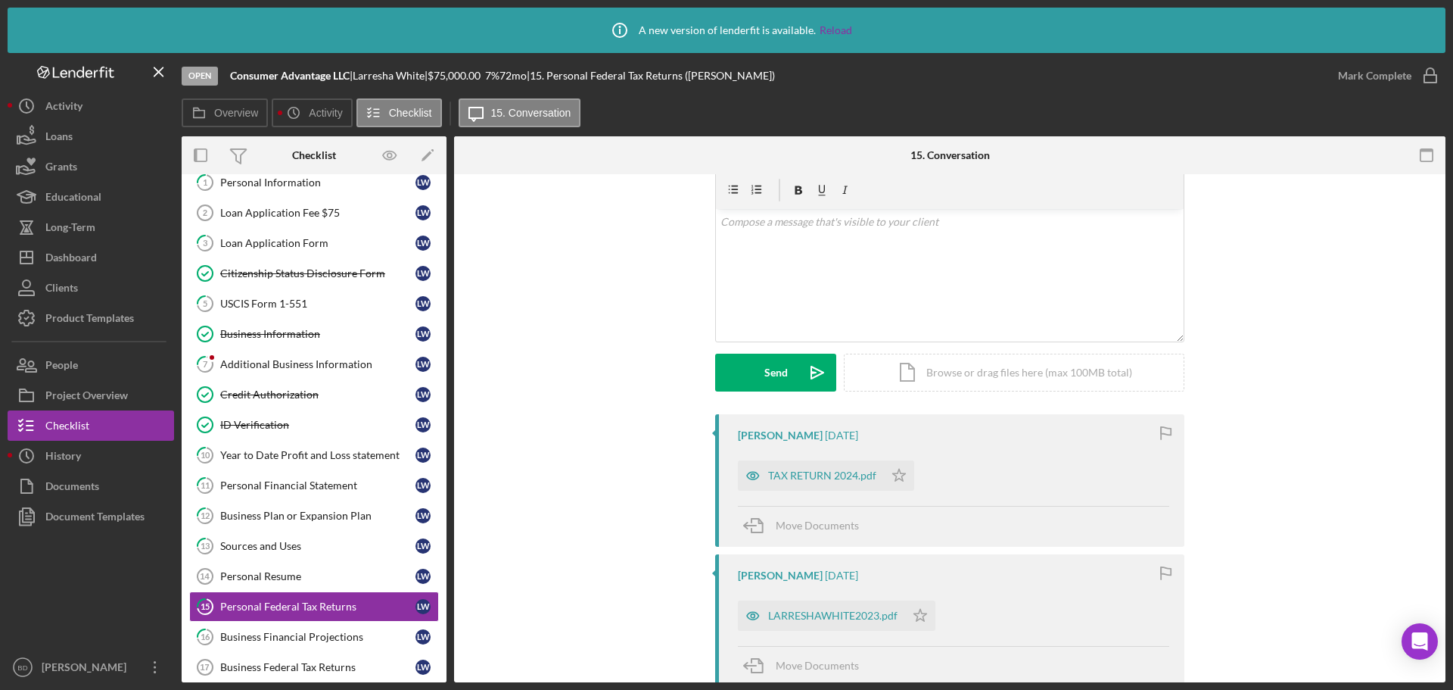
scroll to position [76, 0]
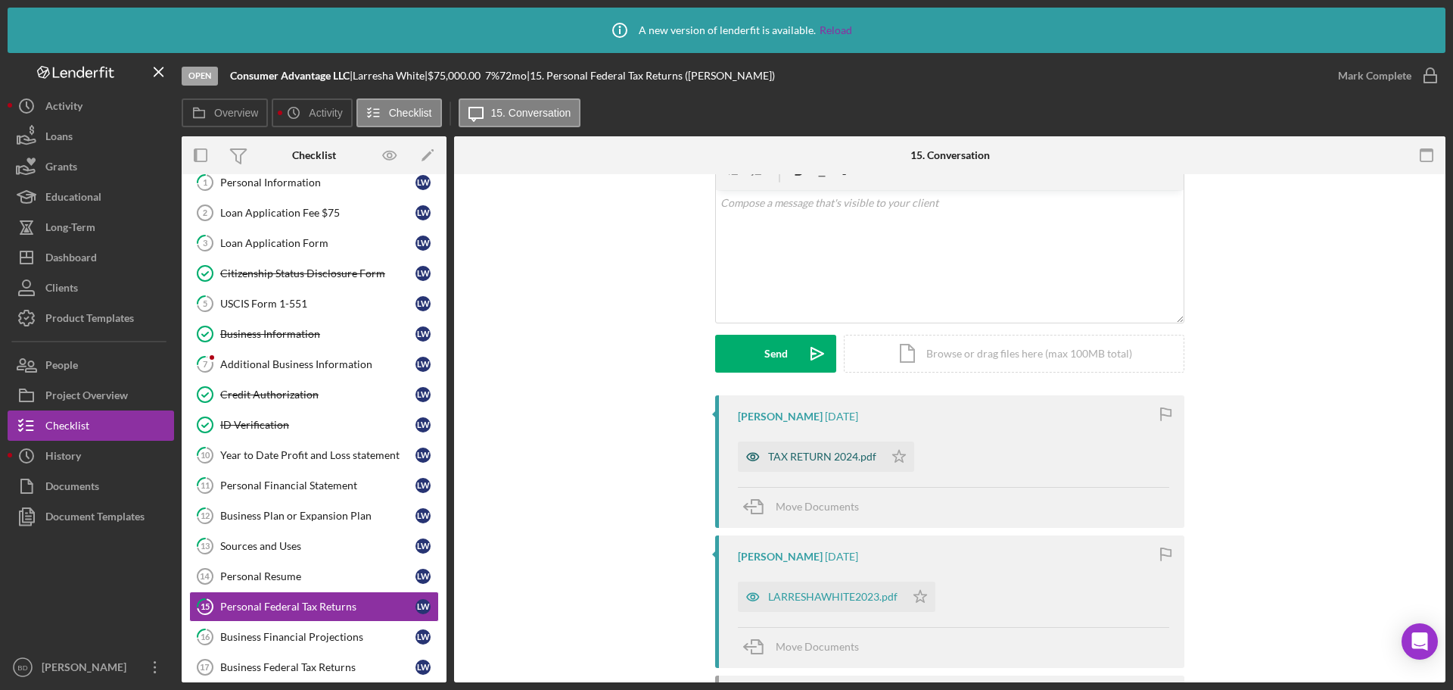
click at [819, 459] on div "TAX RETURN 2024.pdf" at bounding box center [822, 456] width 108 height 12
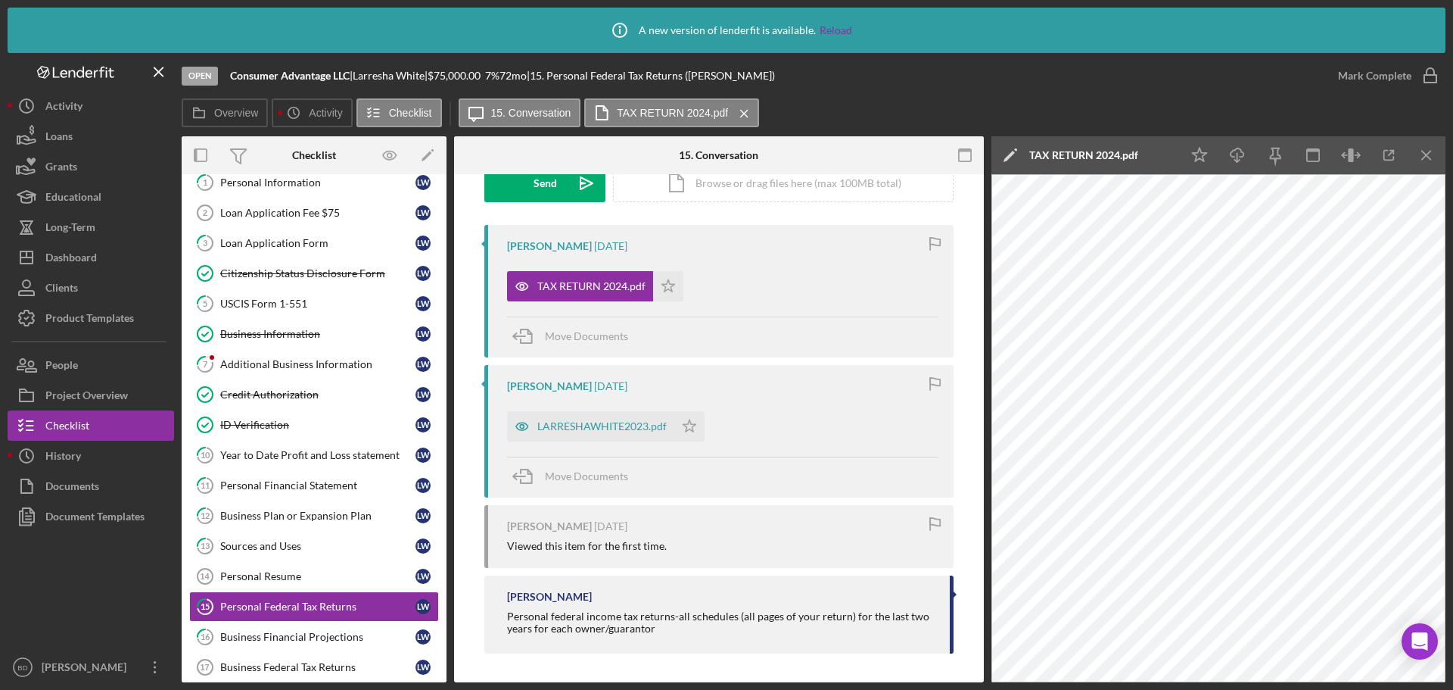
scroll to position [227, 0]
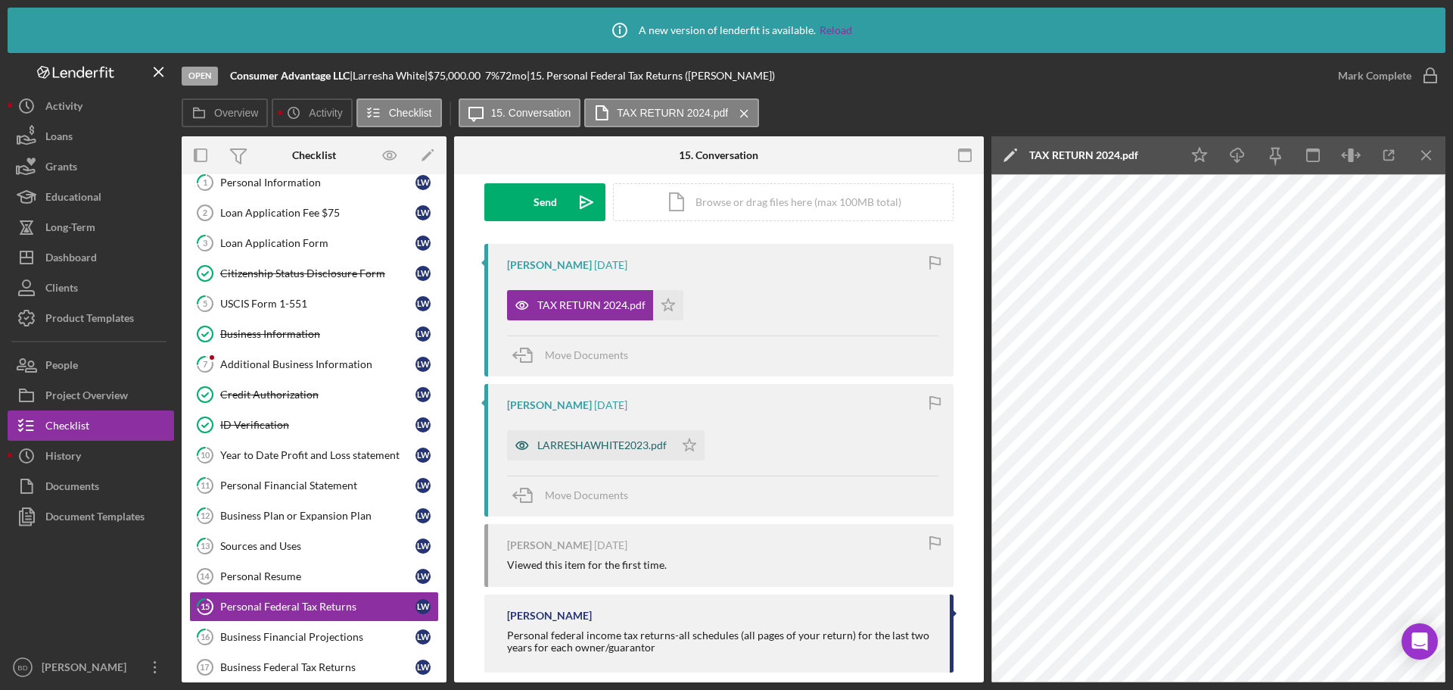
click at [621, 442] on div "LARRESHAWHITE2023.pdf" at bounding box center [601, 445] width 129 height 12
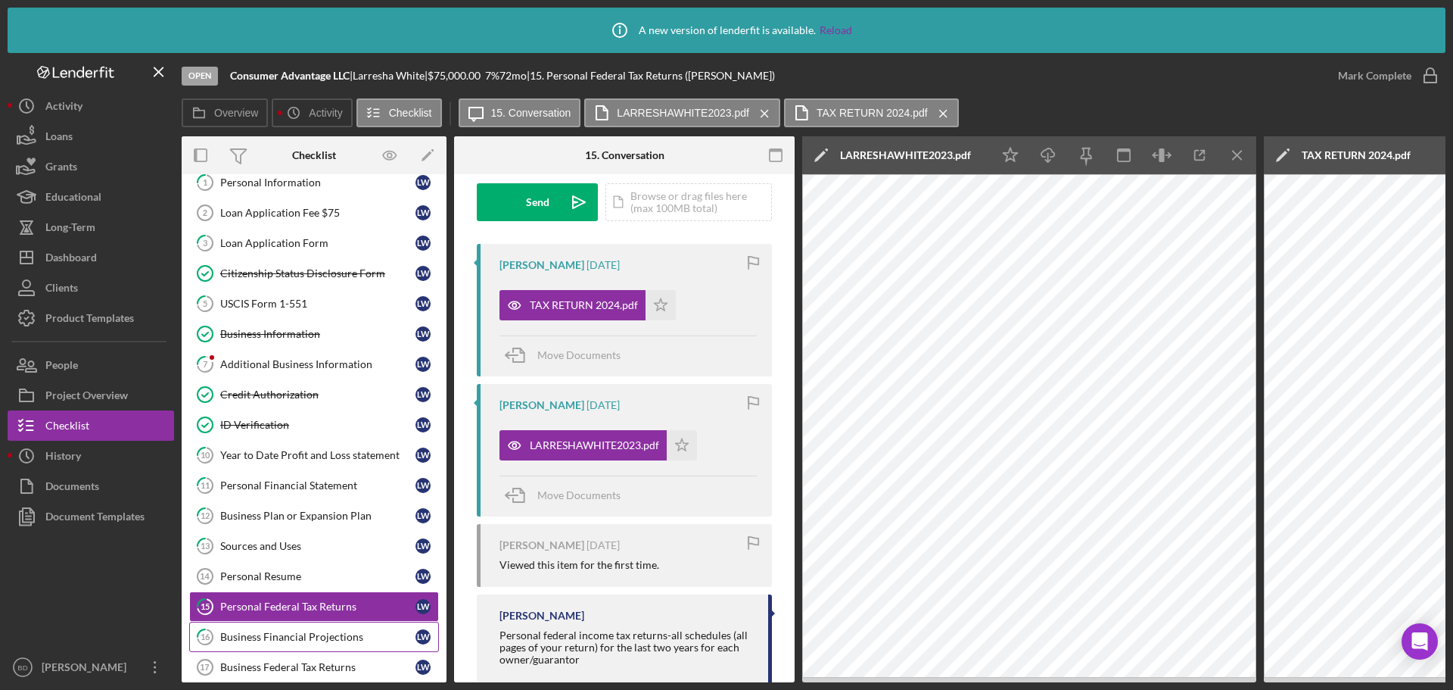
click at [340, 591] on div "Business Financial Projections" at bounding box center [317, 636] width 195 height 12
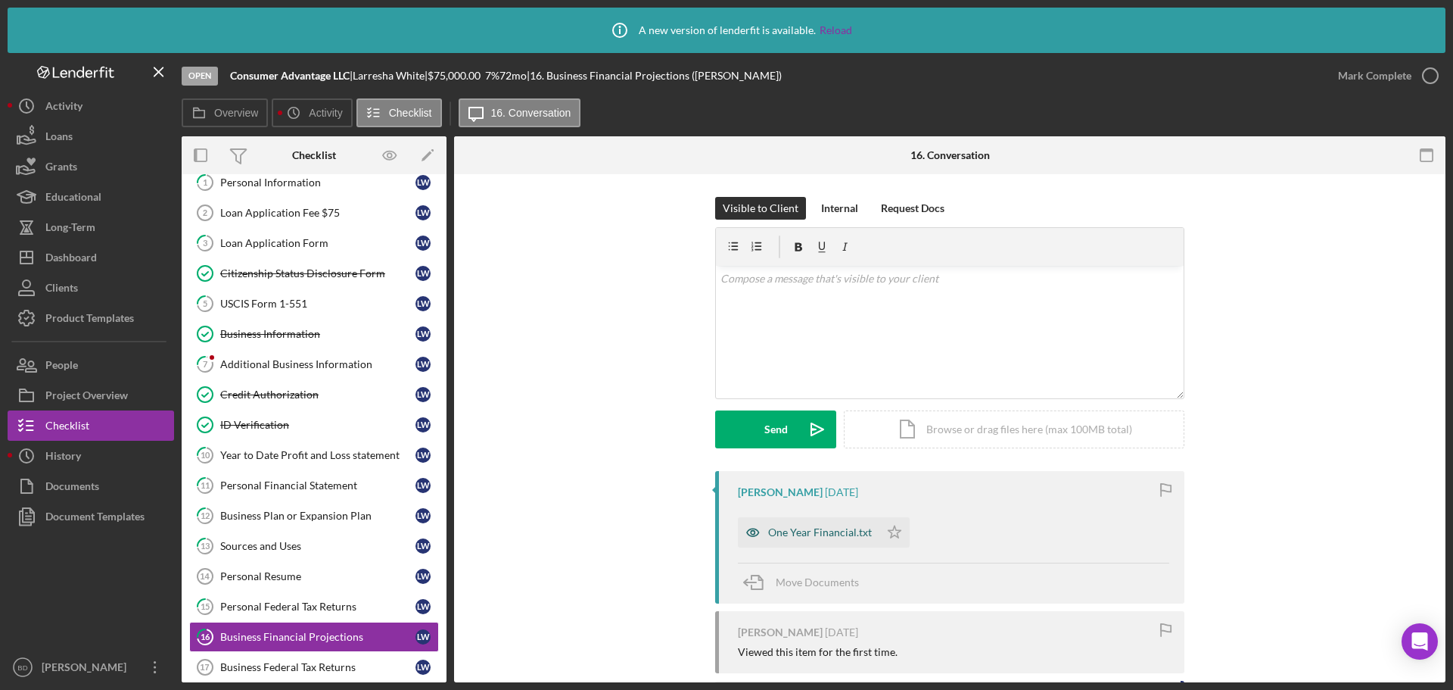
click at [789, 530] on div "One Year Financial.txt" at bounding box center [820, 532] width 104 height 12
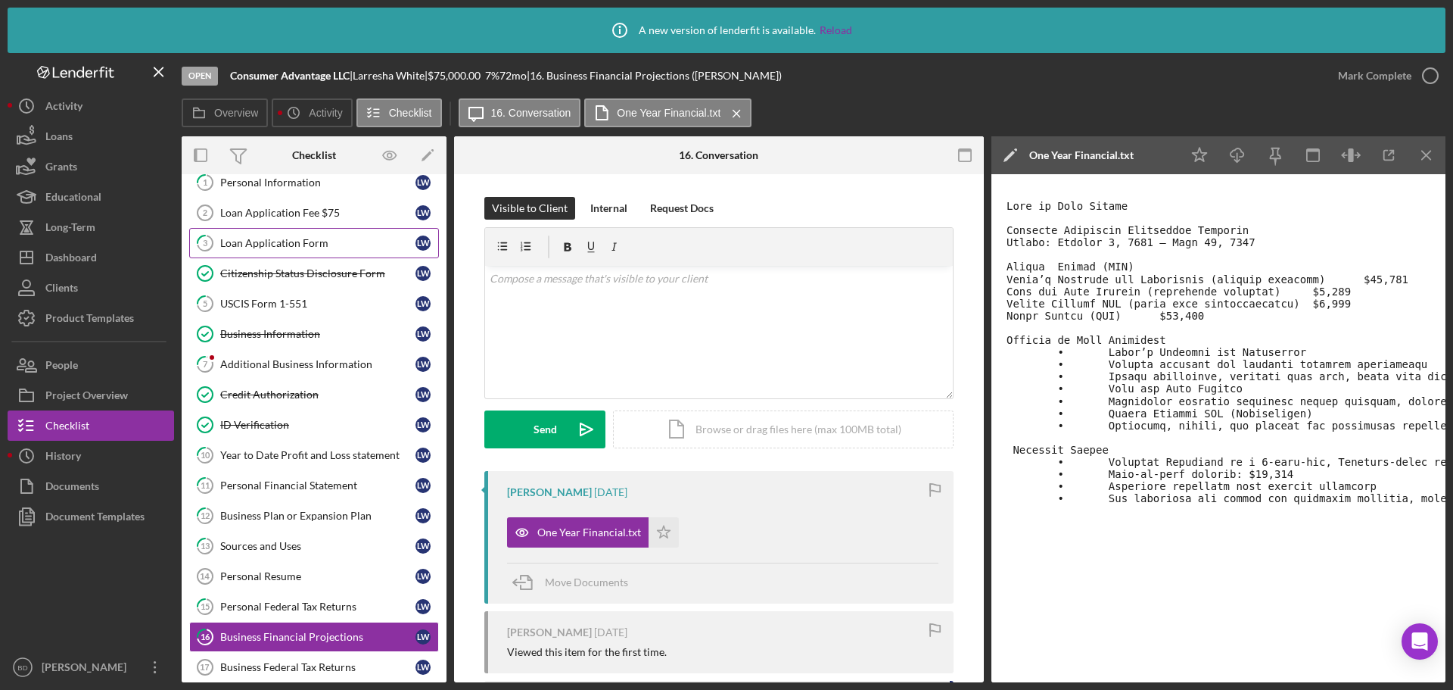
click at [344, 244] on div "Loan Application Form" at bounding box center [317, 243] width 195 height 12
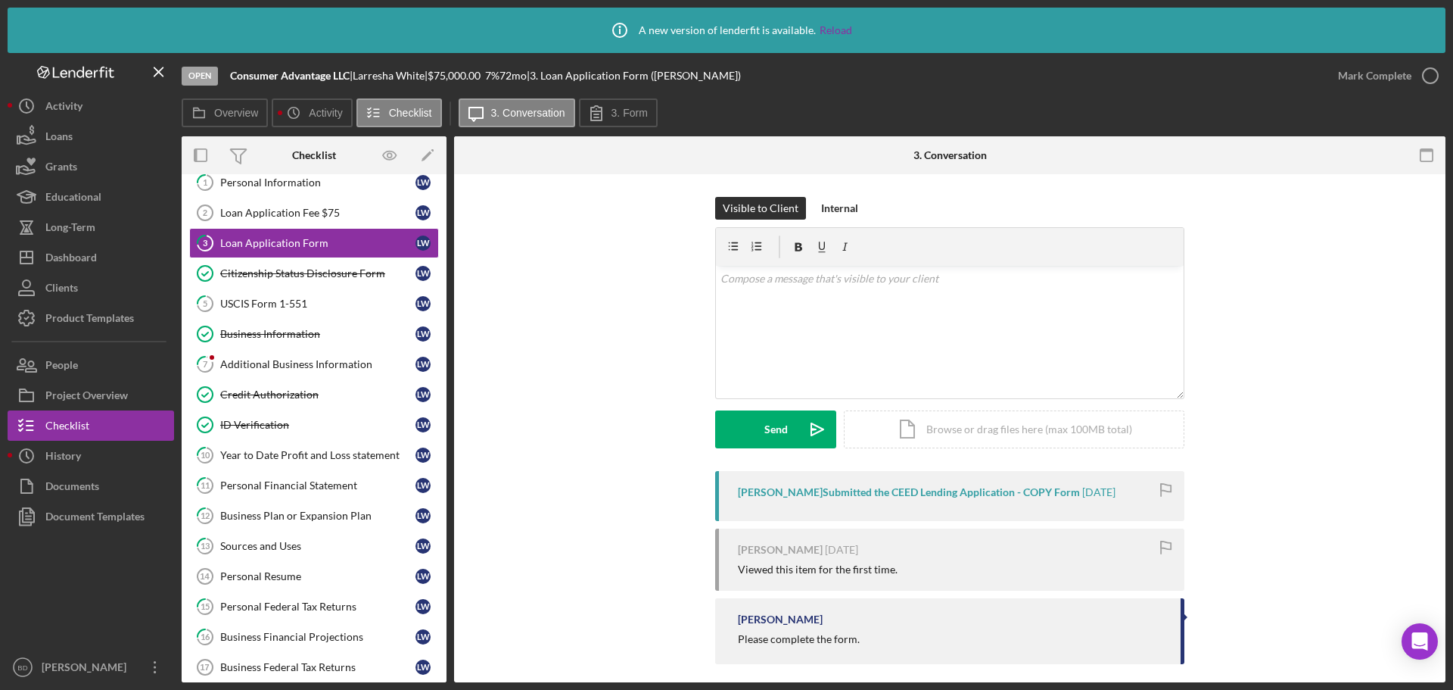
click at [847, 496] on div "Larresha White Submitted the CEED Lending Application - COPY Form" at bounding box center [909, 492] width 342 height 12
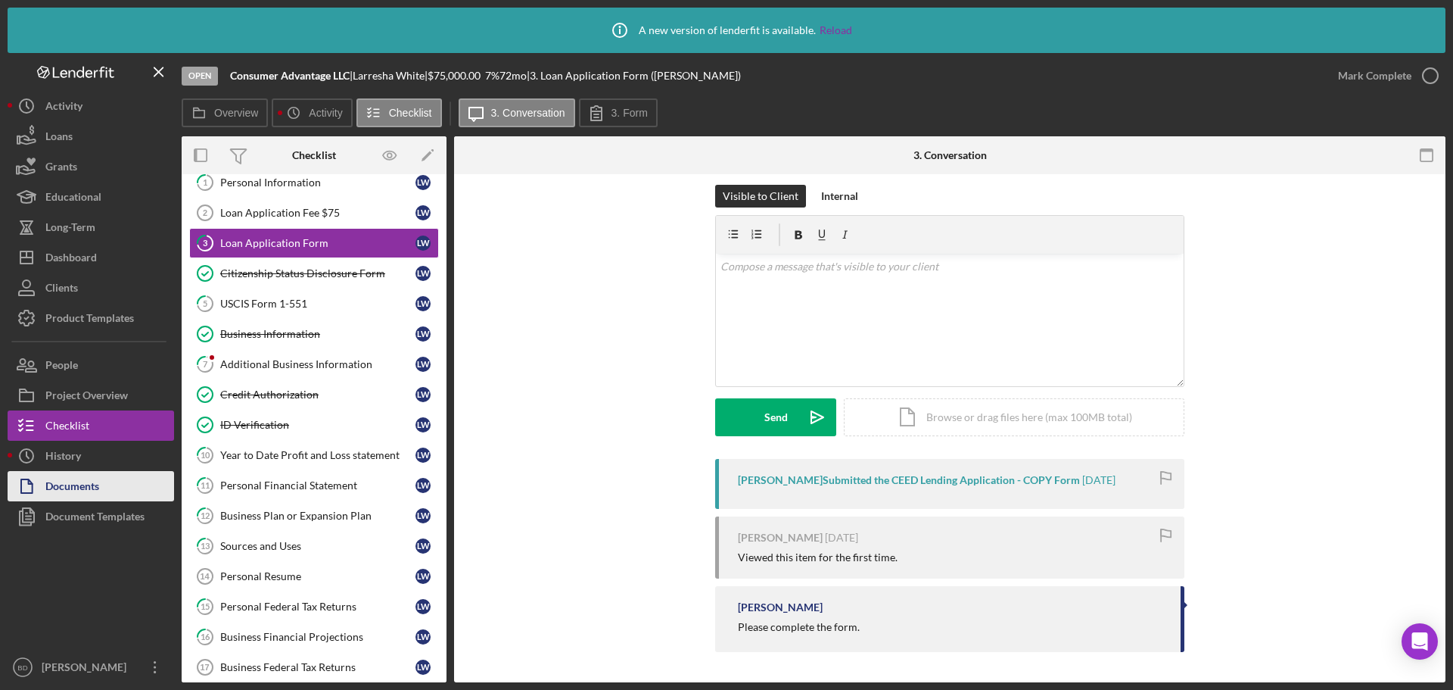
click at [76, 491] on div "Documents" at bounding box center [72, 488] width 54 height 34
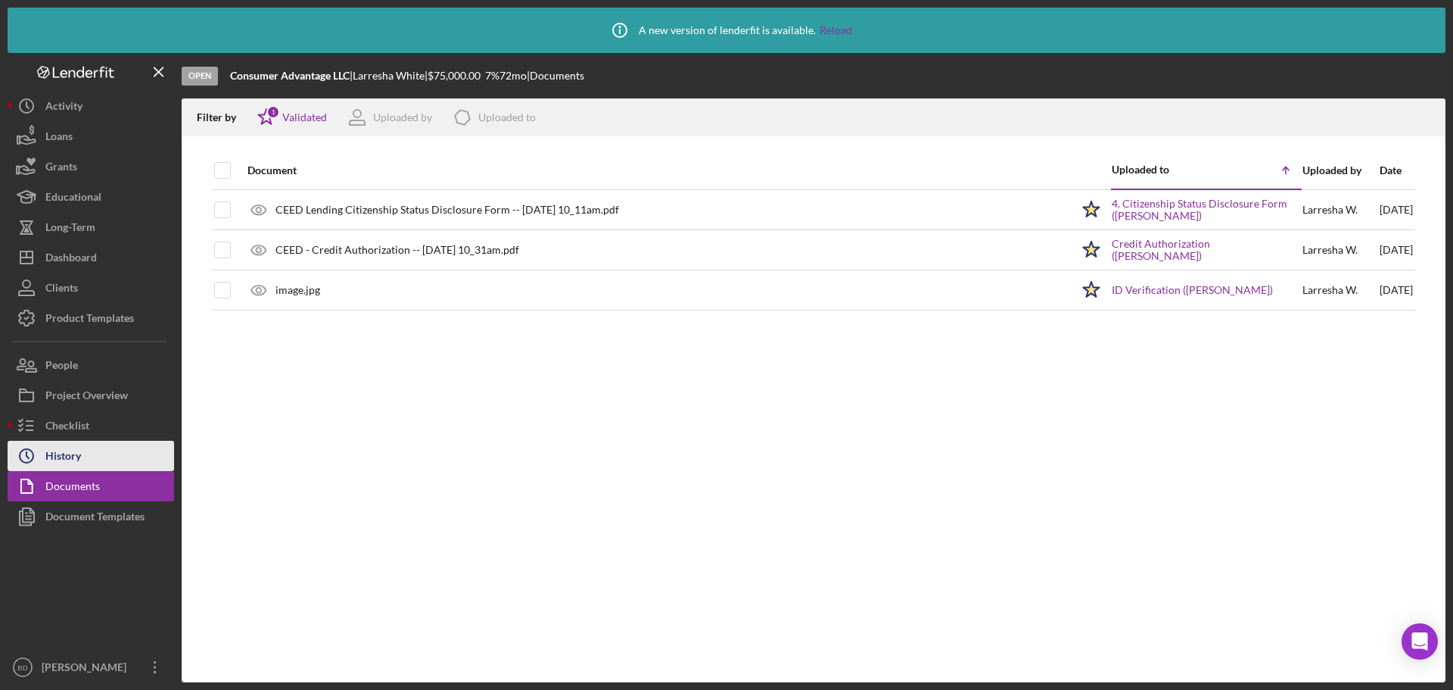
click at [65, 454] on div "History" at bounding box center [63, 458] width 36 height 34
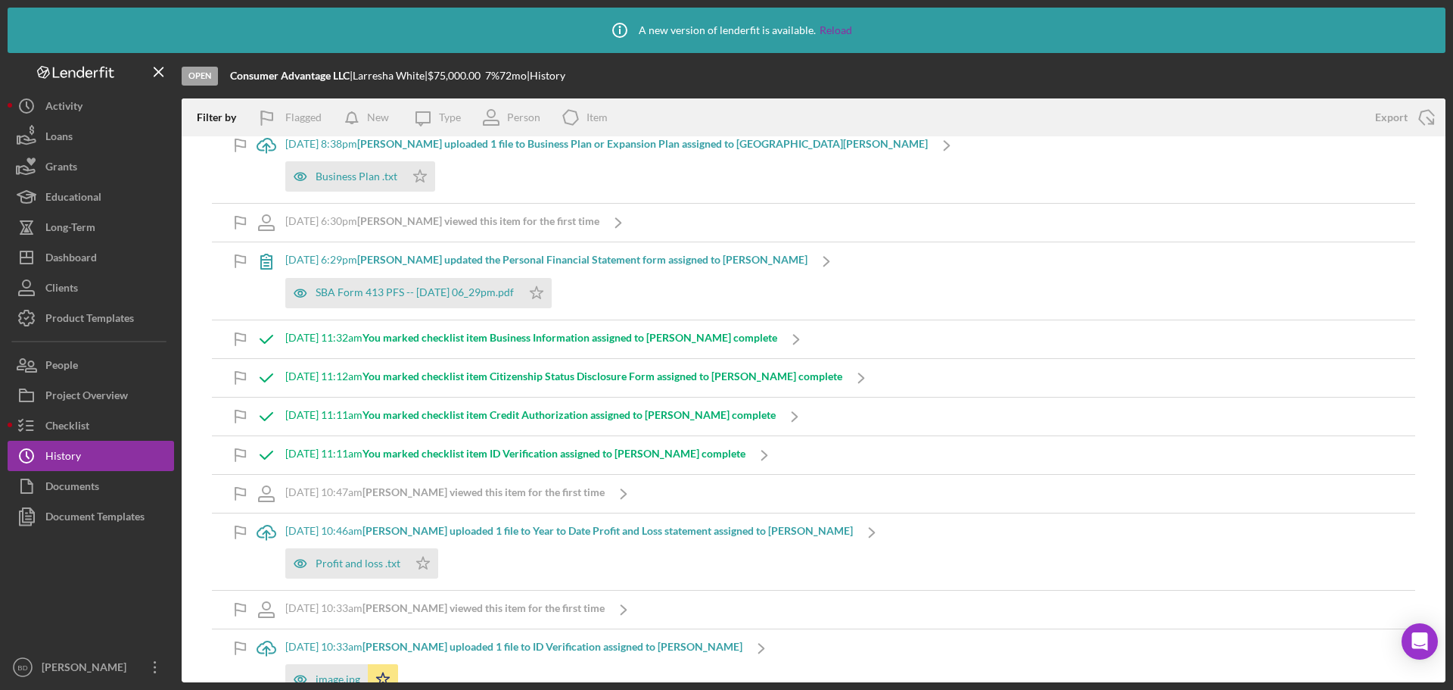
scroll to position [1552, 0]
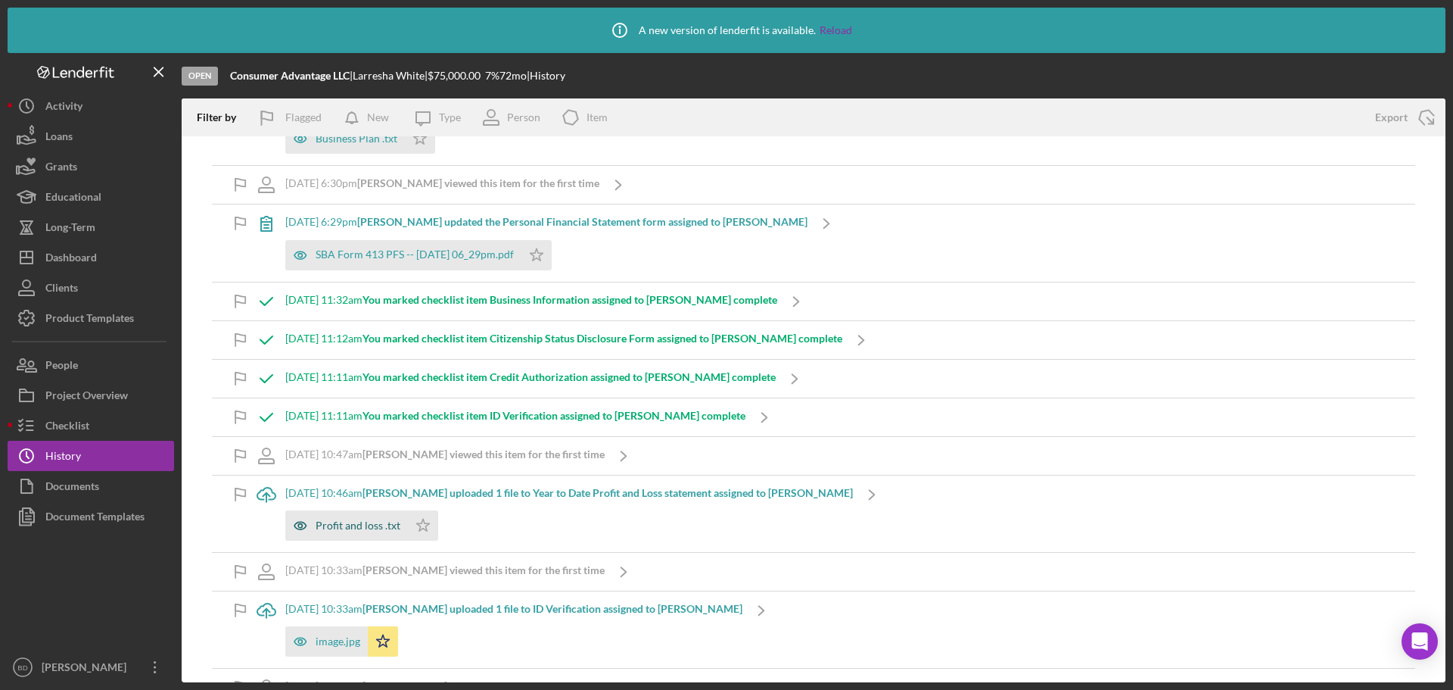
click at [349, 525] on div "Profit and loss .txt" at bounding box center [358, 525] width 85 height 12
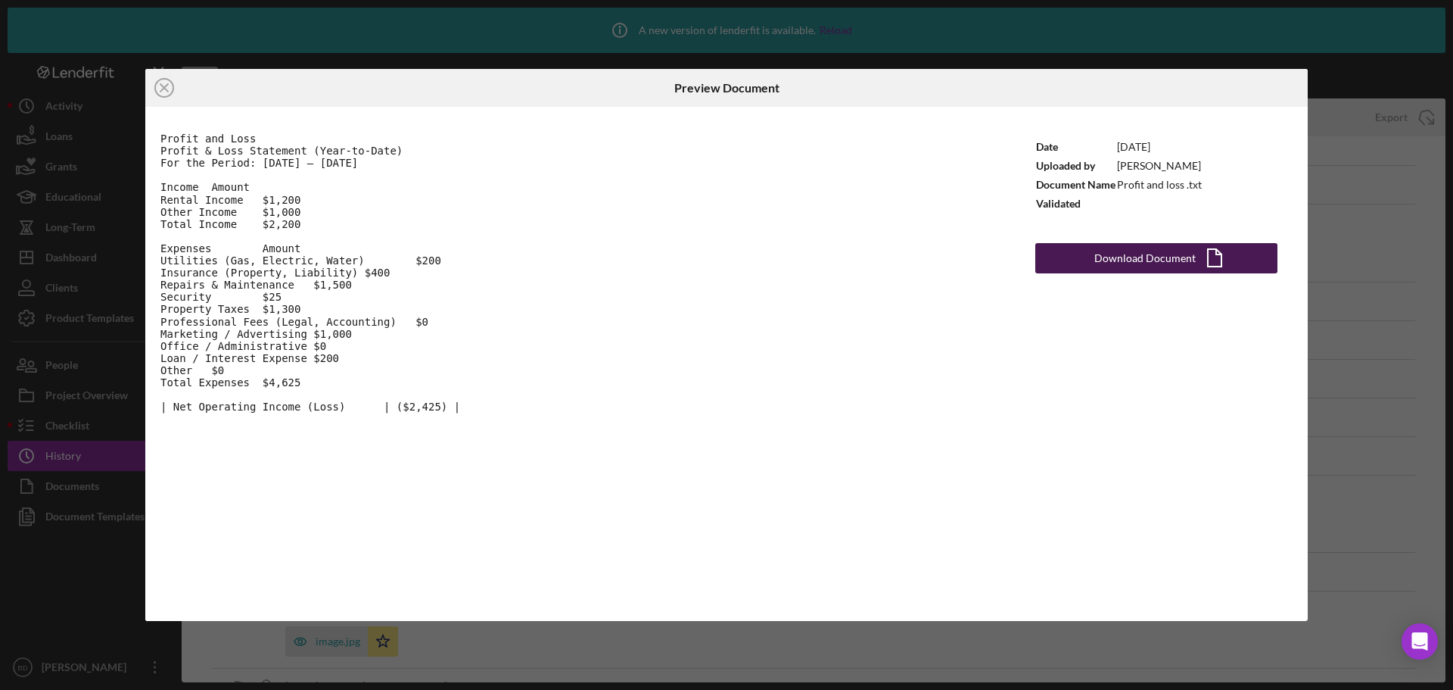
click at [1148, 254] on div "Download Document" at bounding box center [1144, 258] width 101 height 30
click at [1148, 210] on div "Icon/Close Preview Document Profit and Loss Profit & Loss Statement (Year-to-Da…" at bounding box center [726, 345] width 1453 height 690
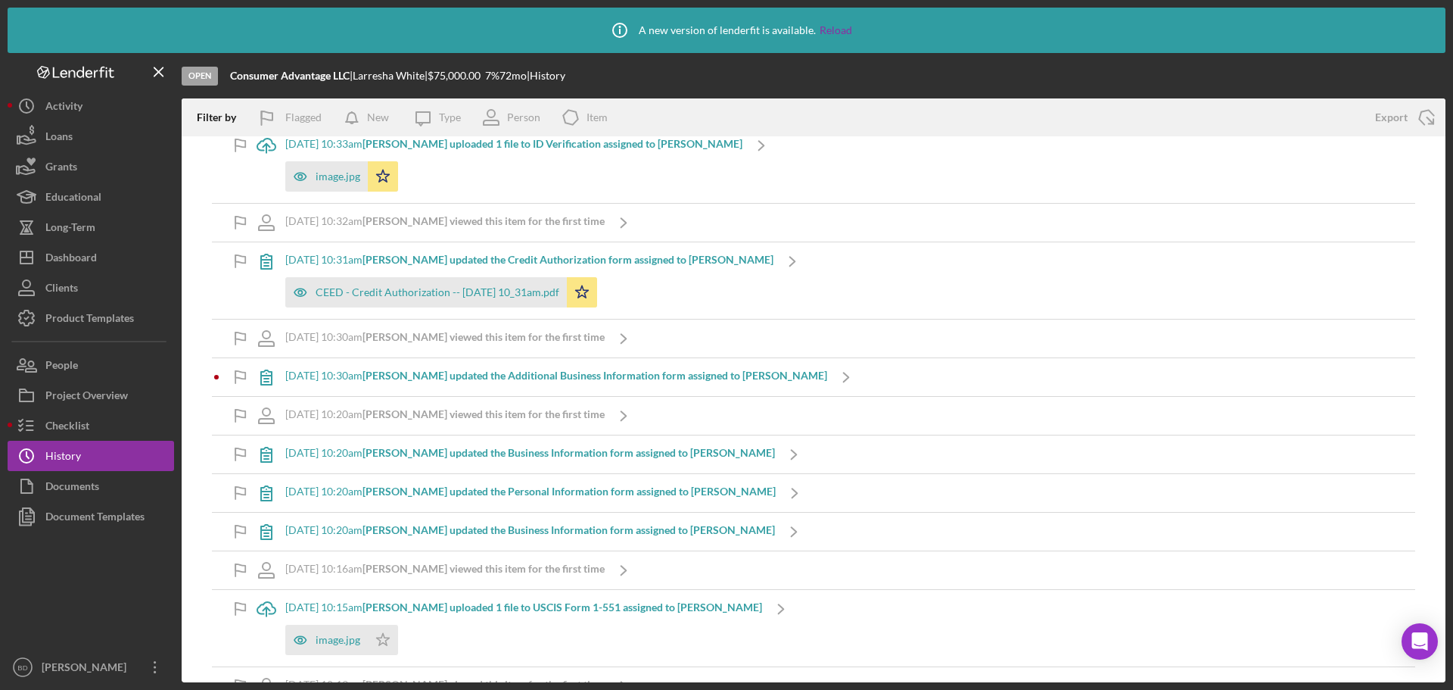
scroll to position [1997, 0]
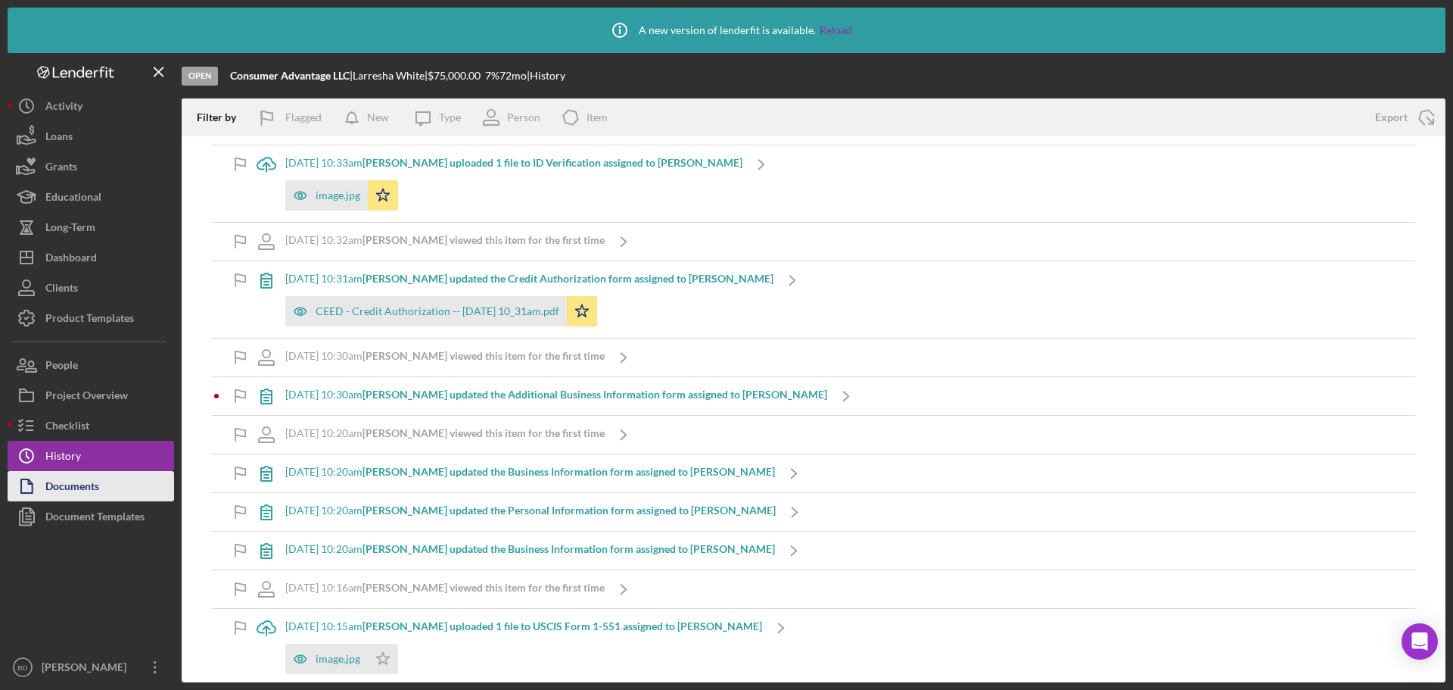
click at [70, 484] on div "Documents" at bounding box center [72, 488] width 54 height 34
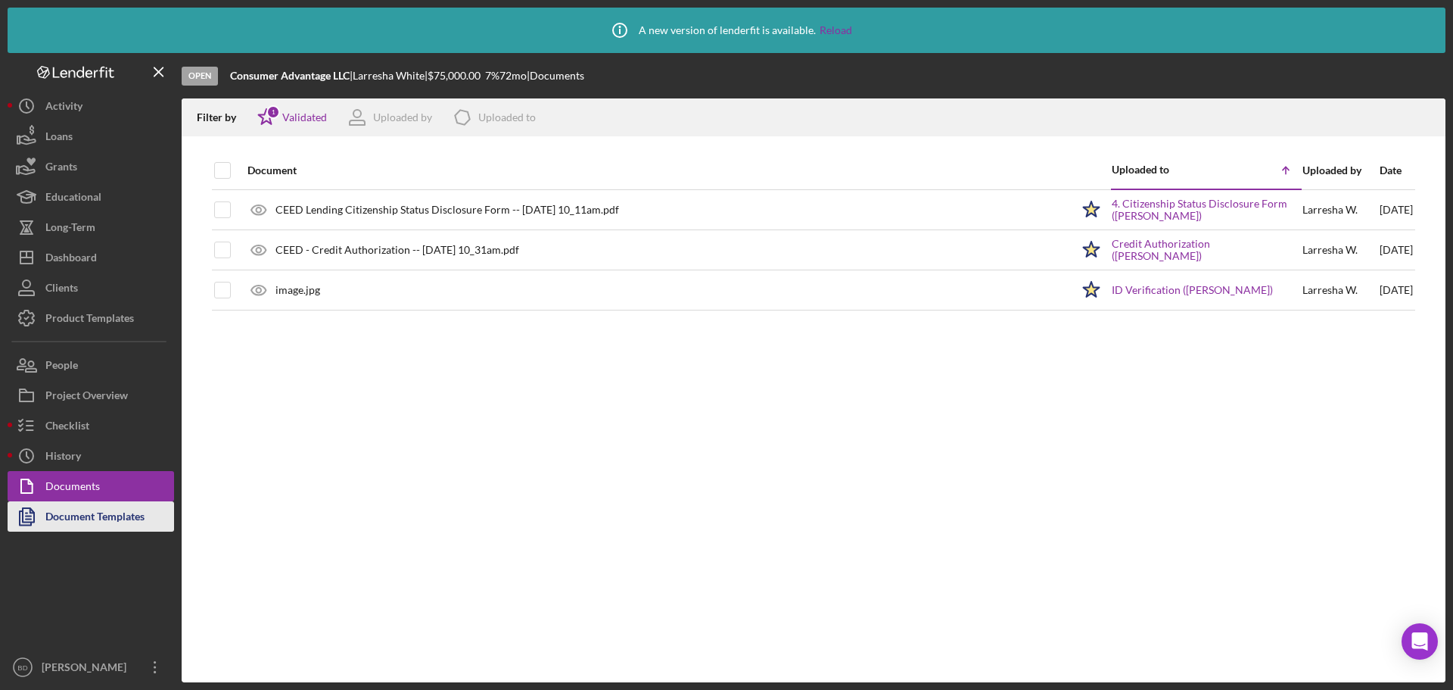
click at [83, 516] on div "Document Templates" at bounding box center [94, 518] width 99 height 34
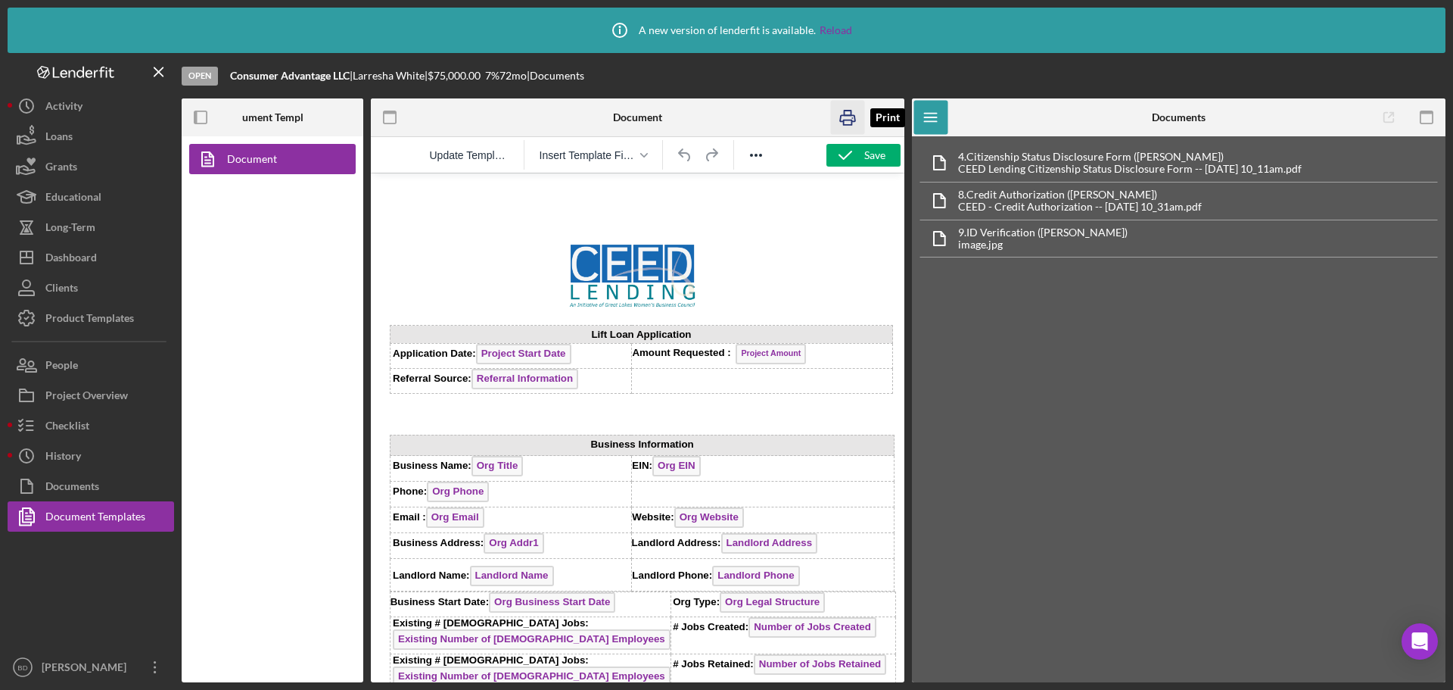
click at [851, 113] on rect "button" at bounding box center [848, 113] width 7 height 5
click at [847, 116] on icon "button" at bounding box center [847, 118] width 15 height 6
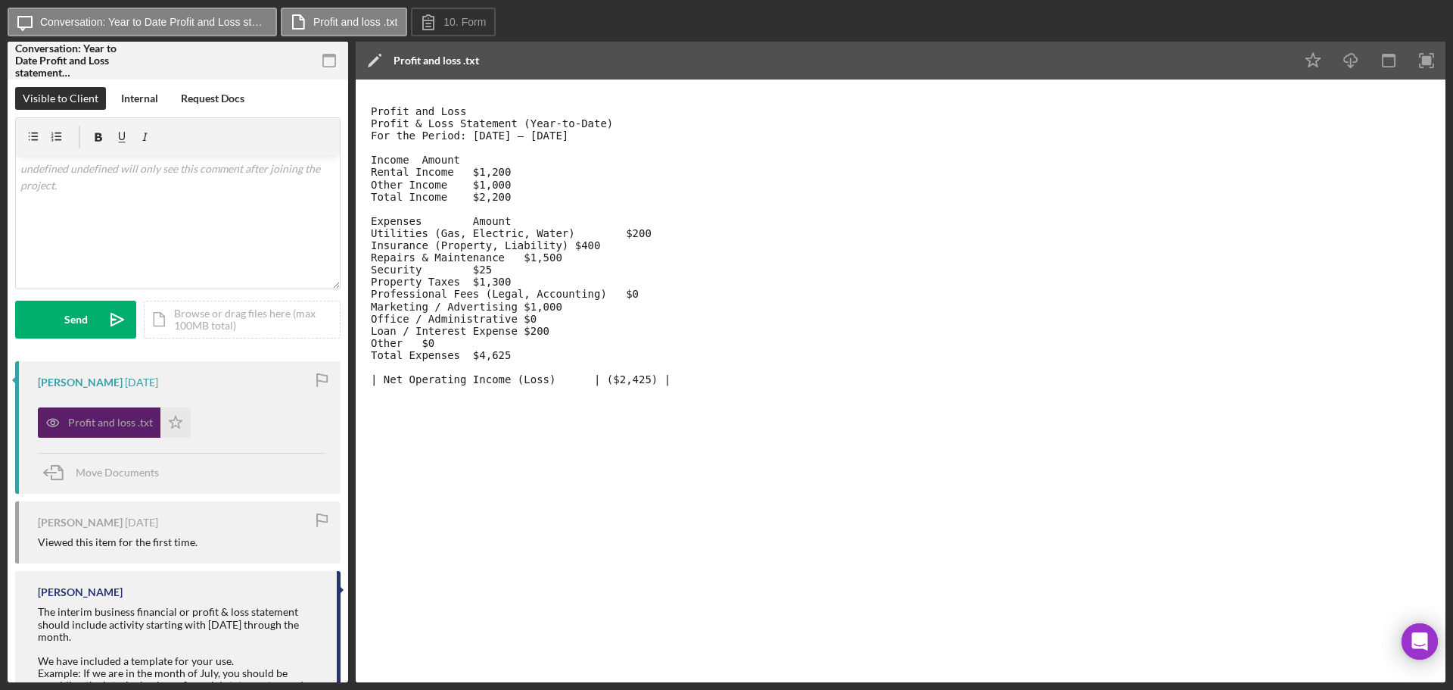
click at [129, 427] on div "Profit and loss .txt" at bounding box center [110, 422] width 85 height 12
click at [330, 56] on rect "button" at bounding box center [329, 55] width 12 height 3
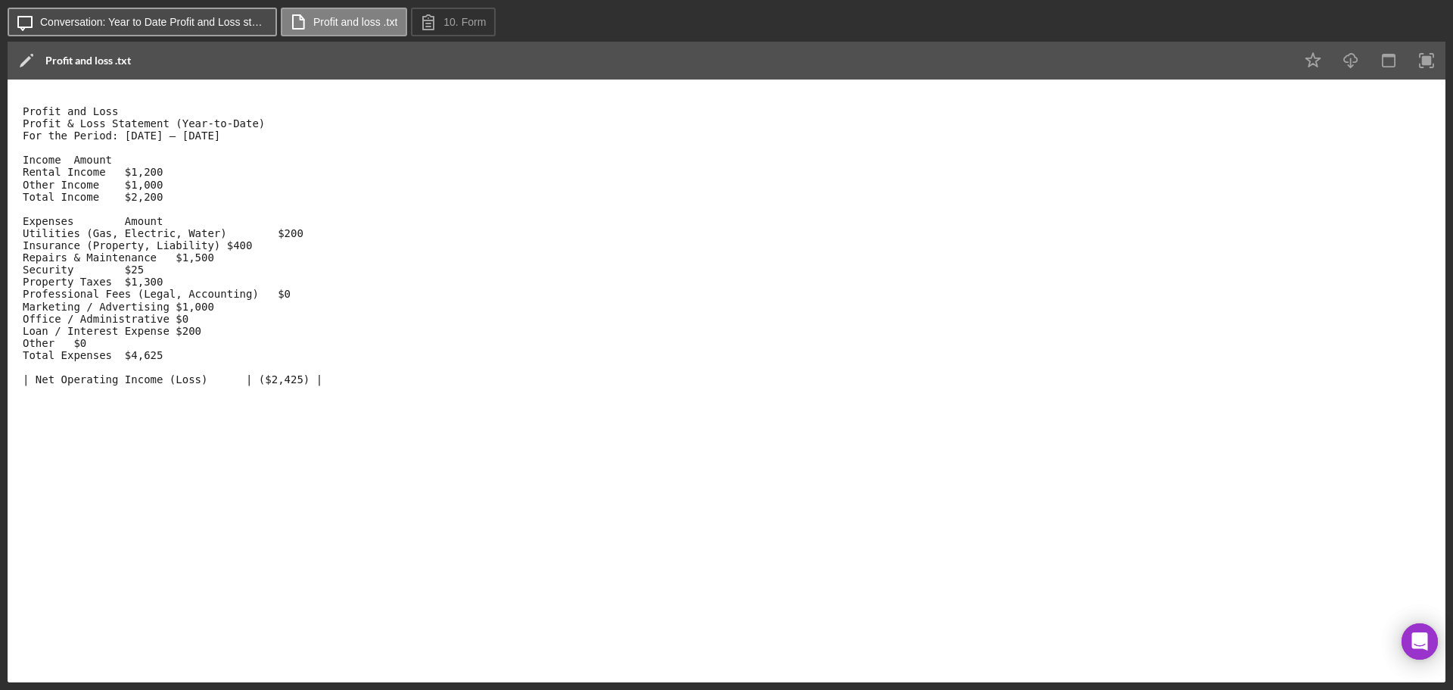
click at [24, 26] on icon "Icon/Message" at bounding box center [25, 22] width 38 height 38
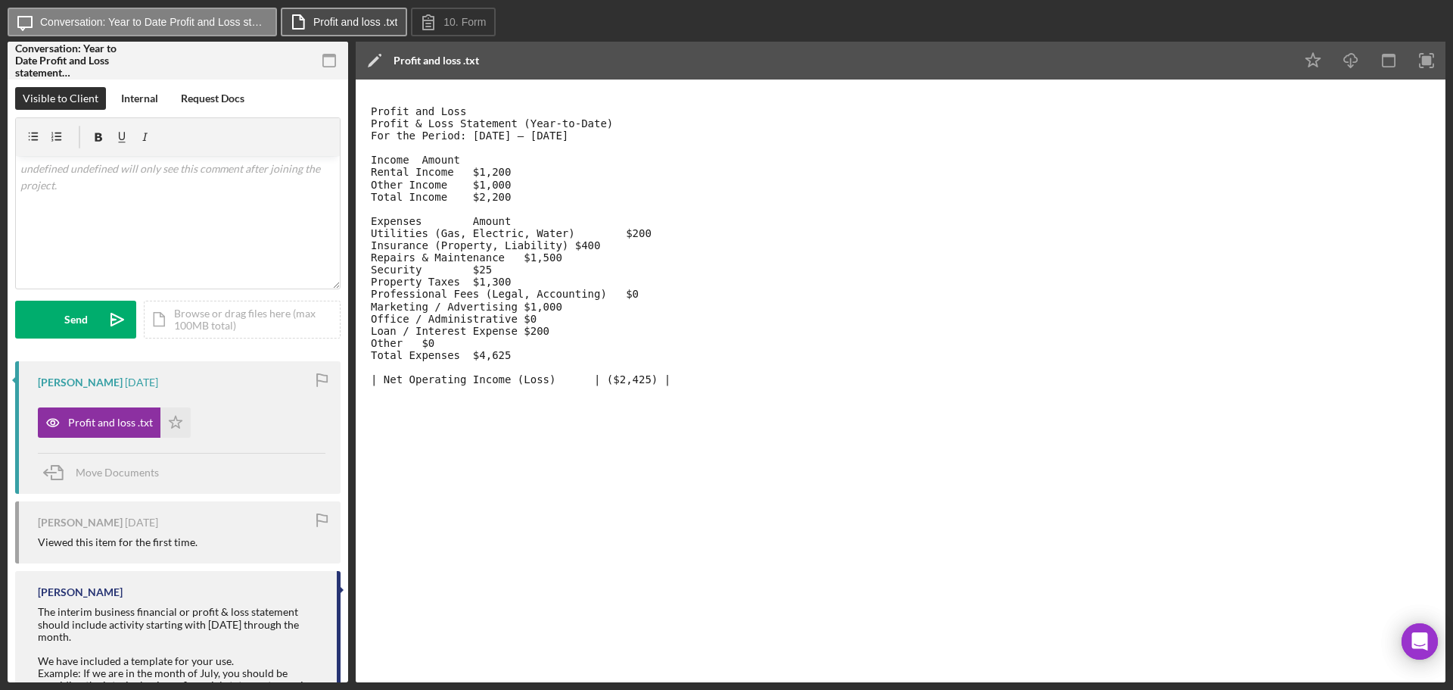
click at [366, 17] on label "Profit and loss .txt" at bounding box center [355, 22] width 84 height 12
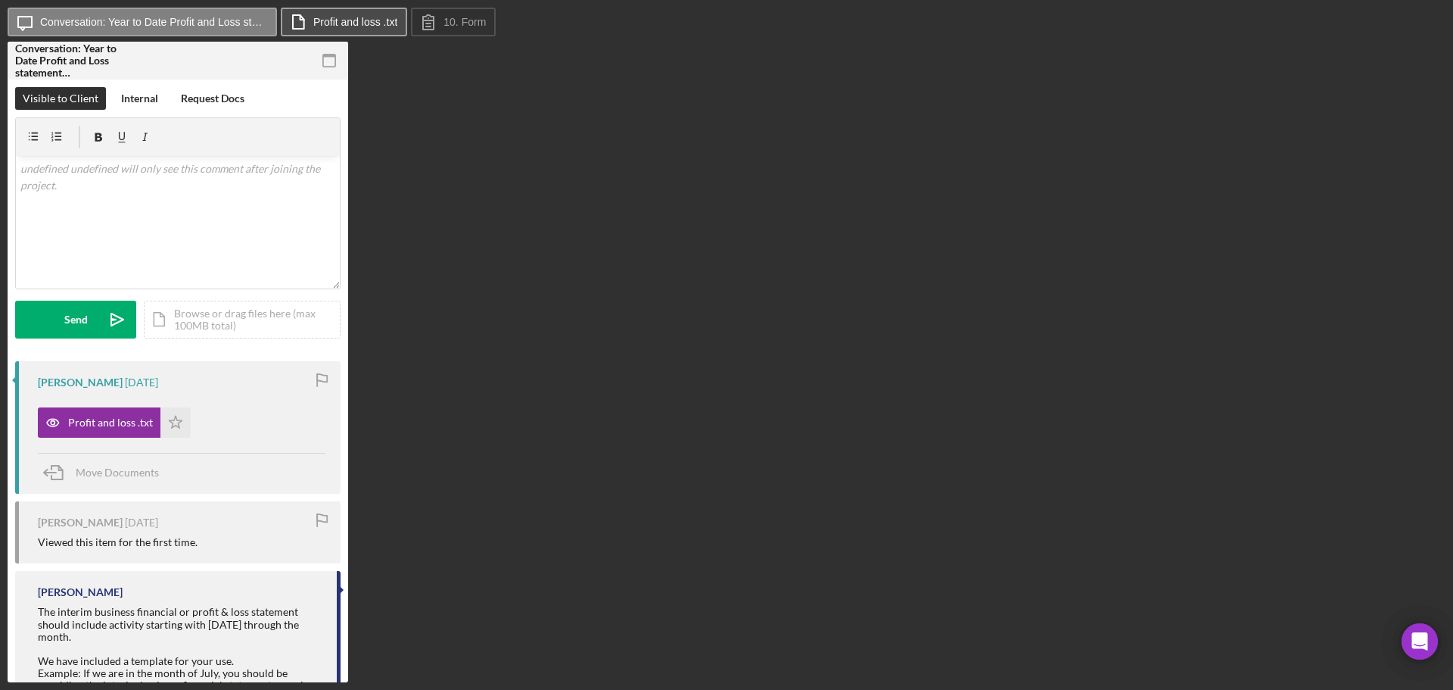
click at [366, 17] on label "Profit and loss .txt" at bounding box center [355, 22] width 84 height 12
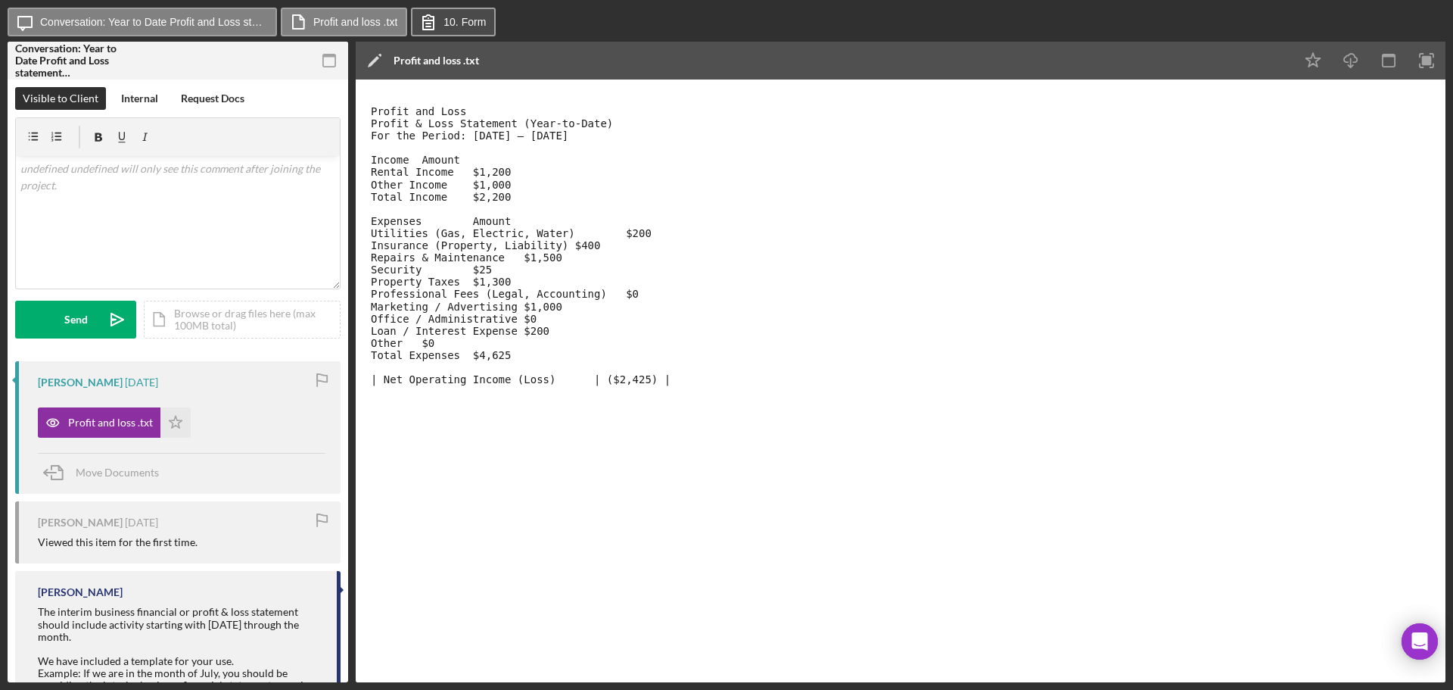
click at [429, 20] on icon at bounding box center [428, 22] width 11 height 14
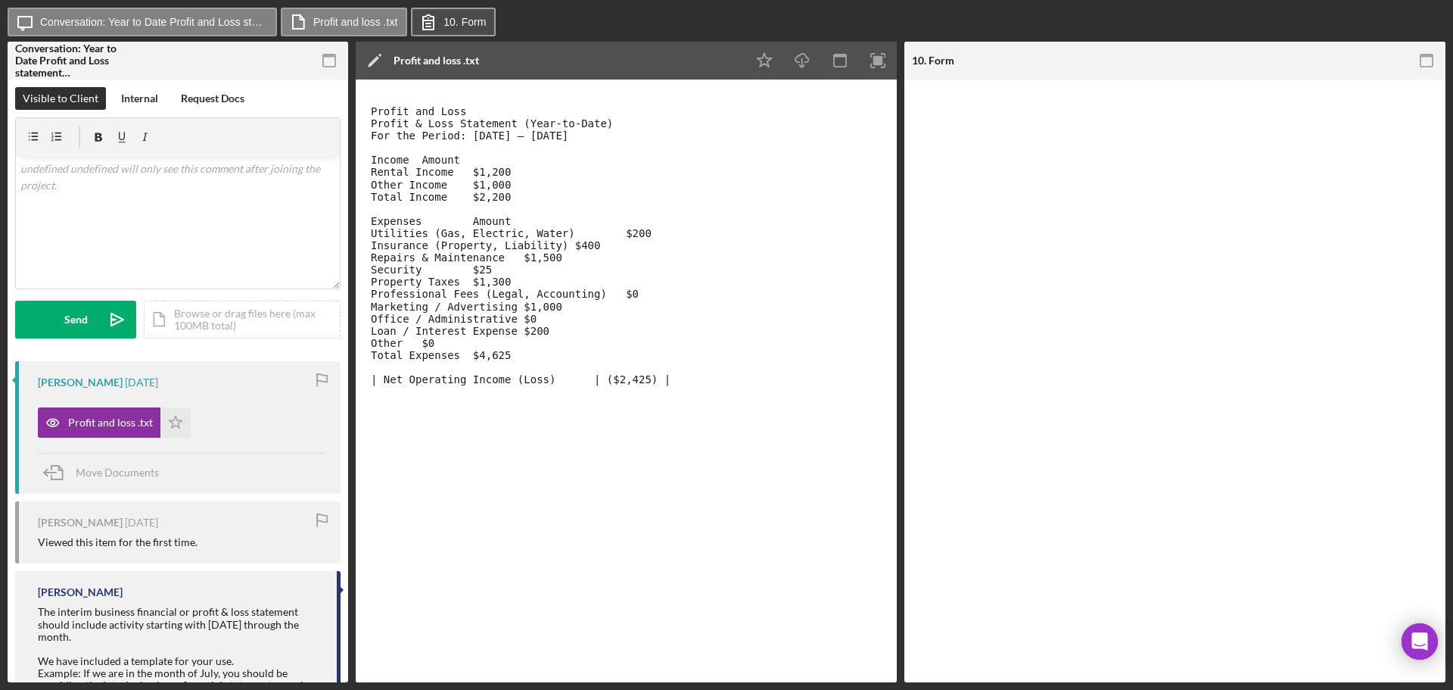
click at [429, 20] on icon at bounding box center [428, 22] width 11 height 14
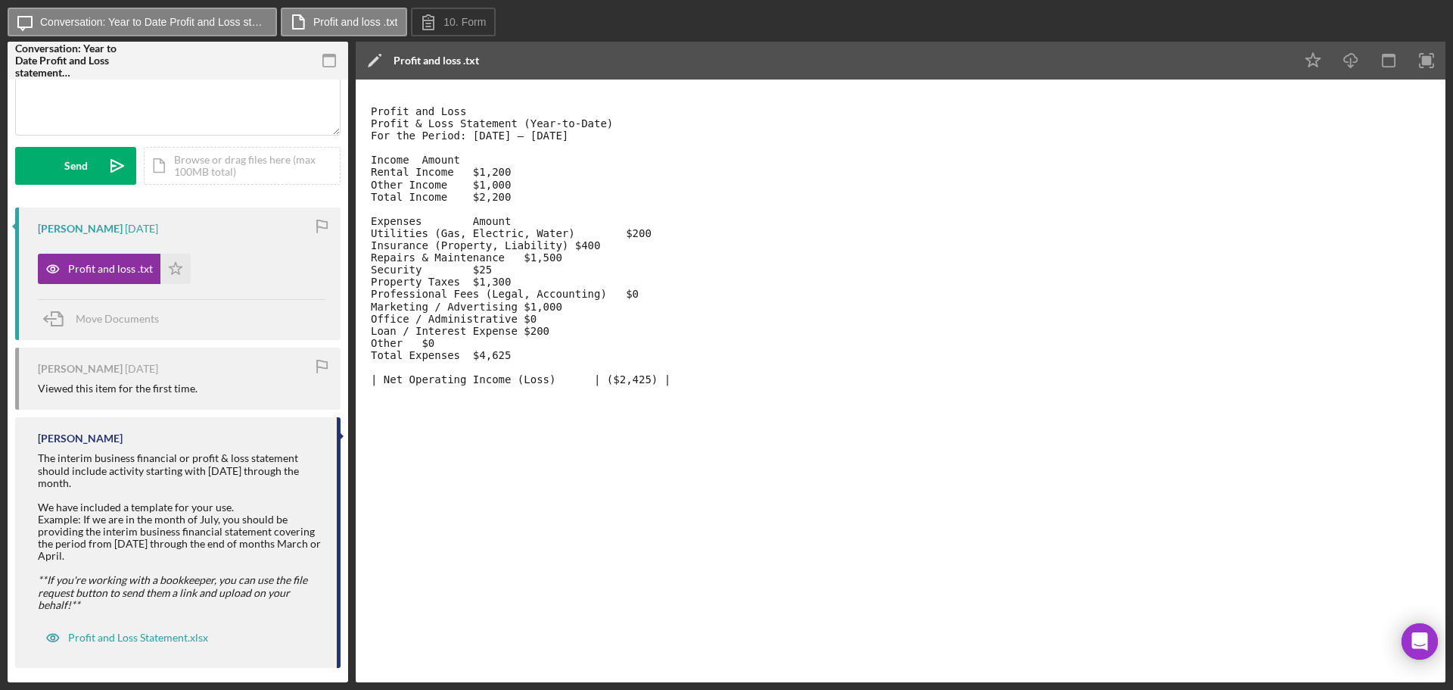
scroll to position [154, 0]
